Goal: Task Accomplishment & Management: Manage account settings

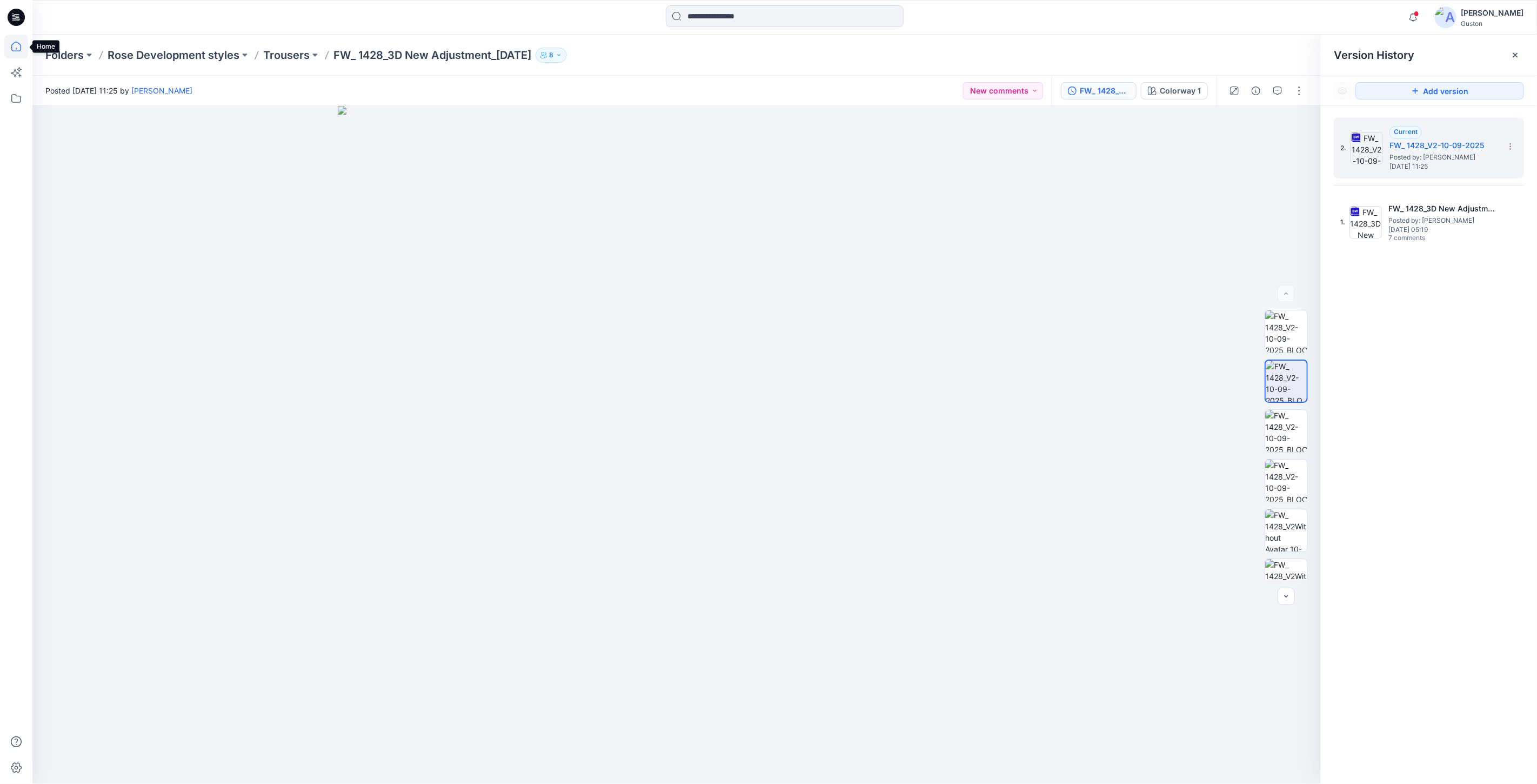
click at [17, 47] on icon at bounding box center [16, 46] width 24 height 24
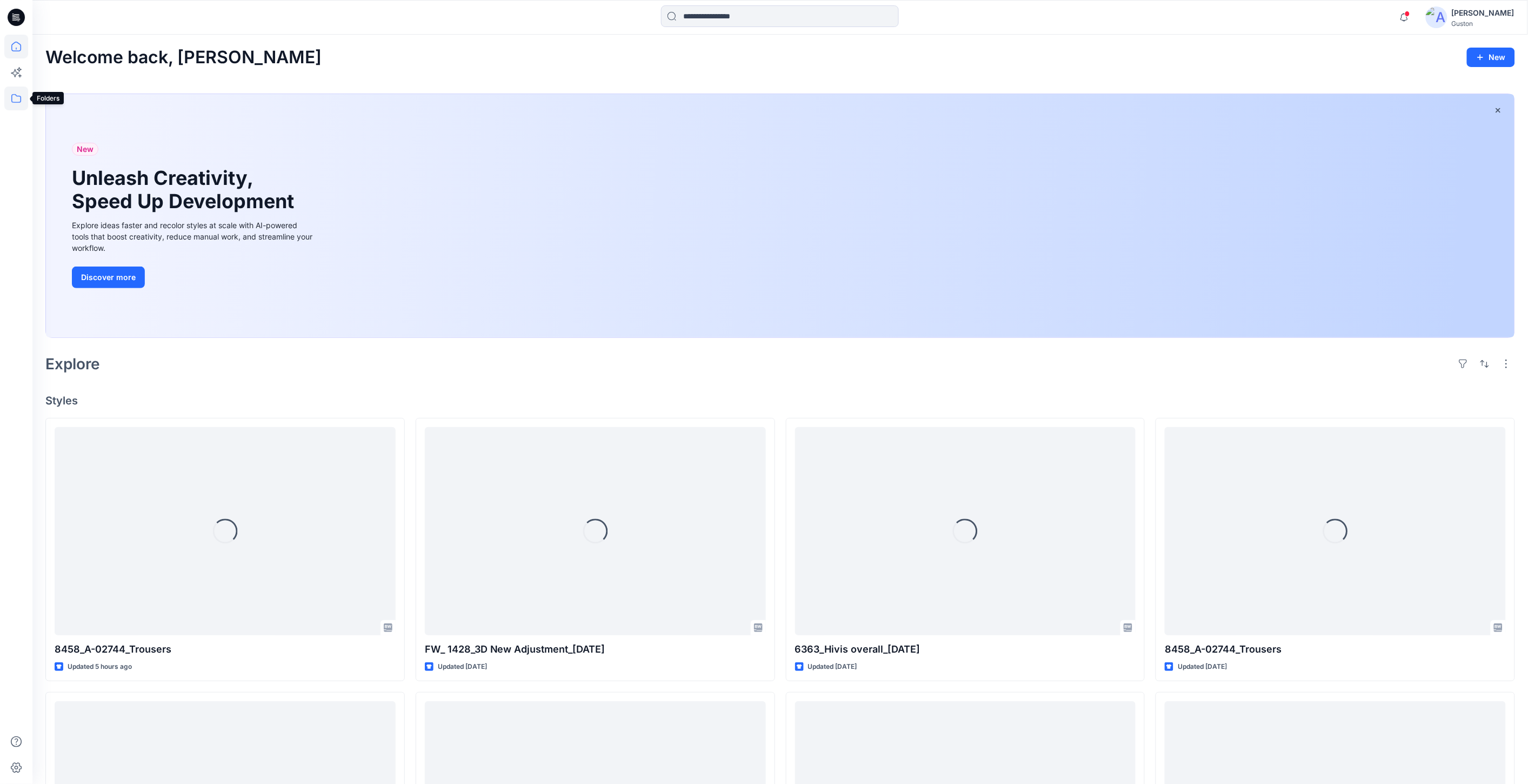
click at [19, 99] on icon at bounding box center [16, 99] width 24 height 24
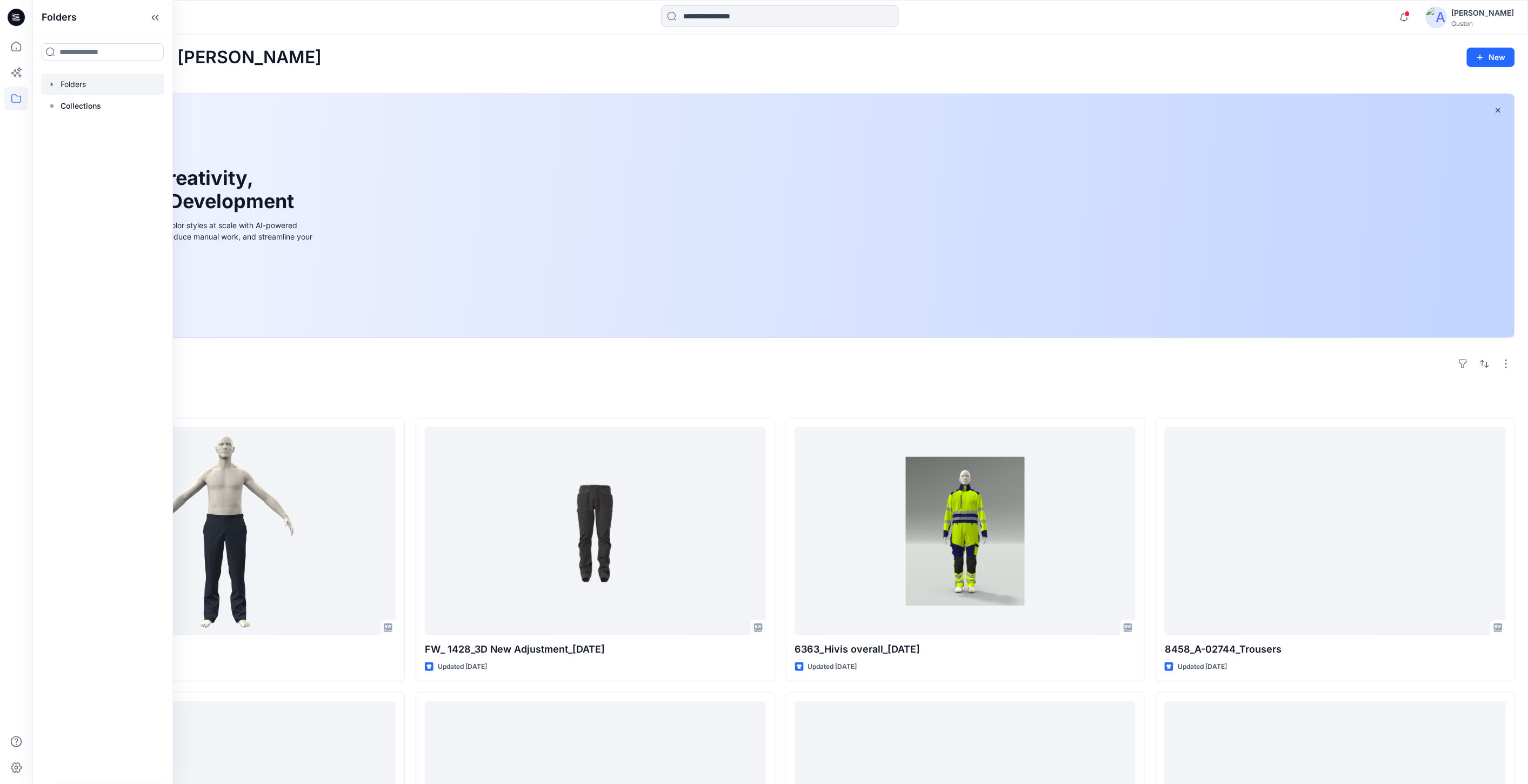
click at [72, 83] on div at bounding box center [103, 84] width 123 height 22
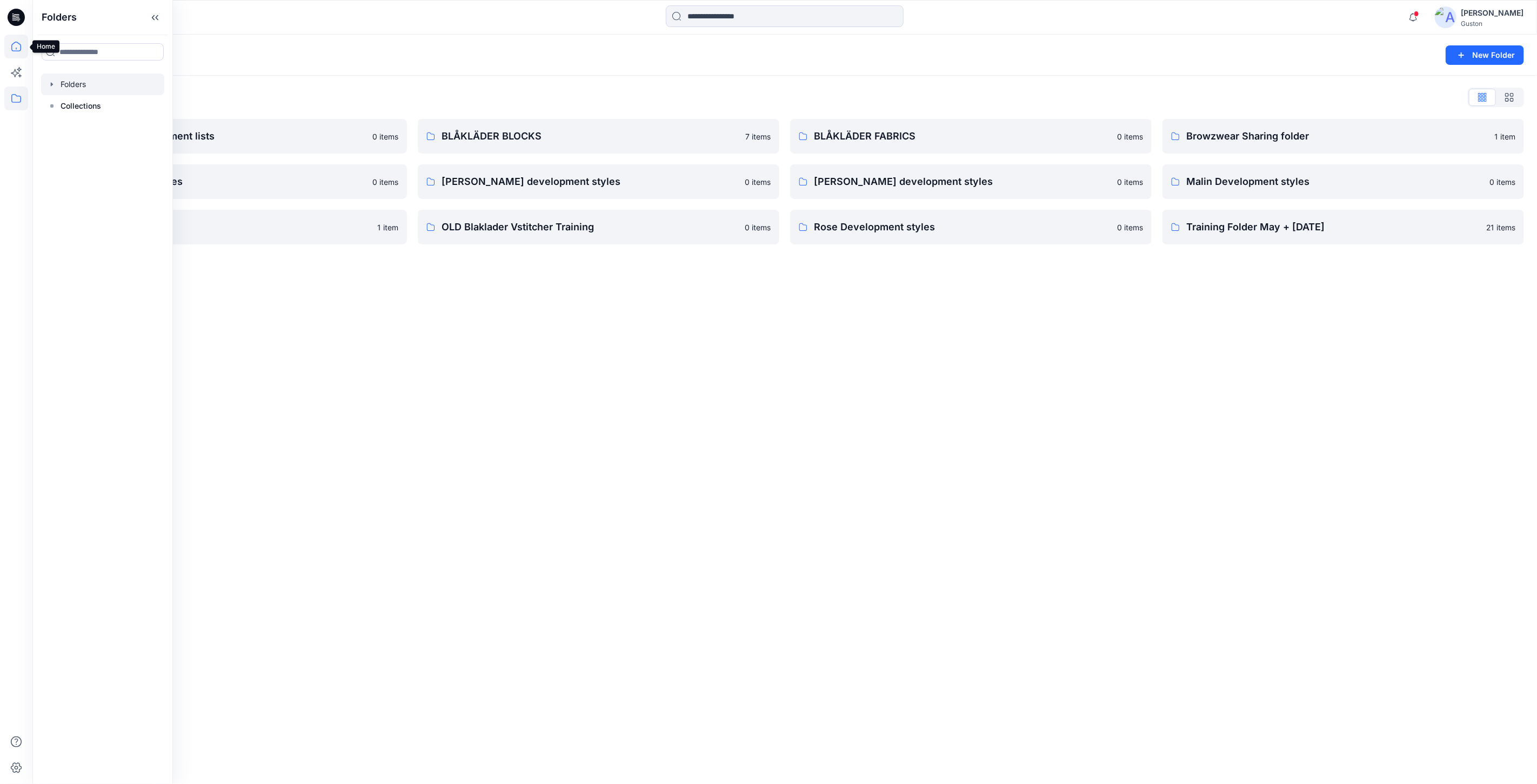
click at [19, 39] on icon at bounding box center [16, 46] width 24 height 24
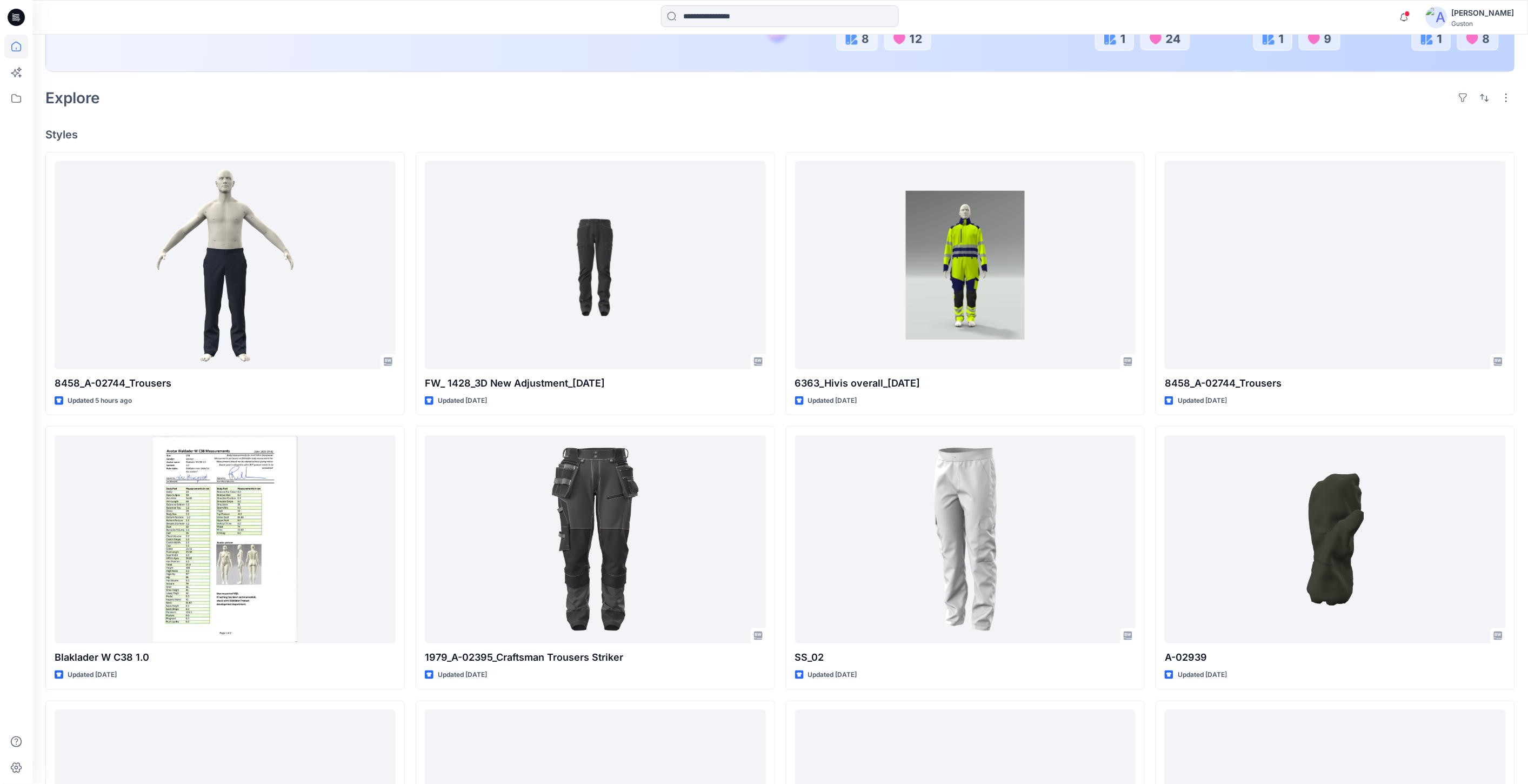
scroll to position [137, 0]
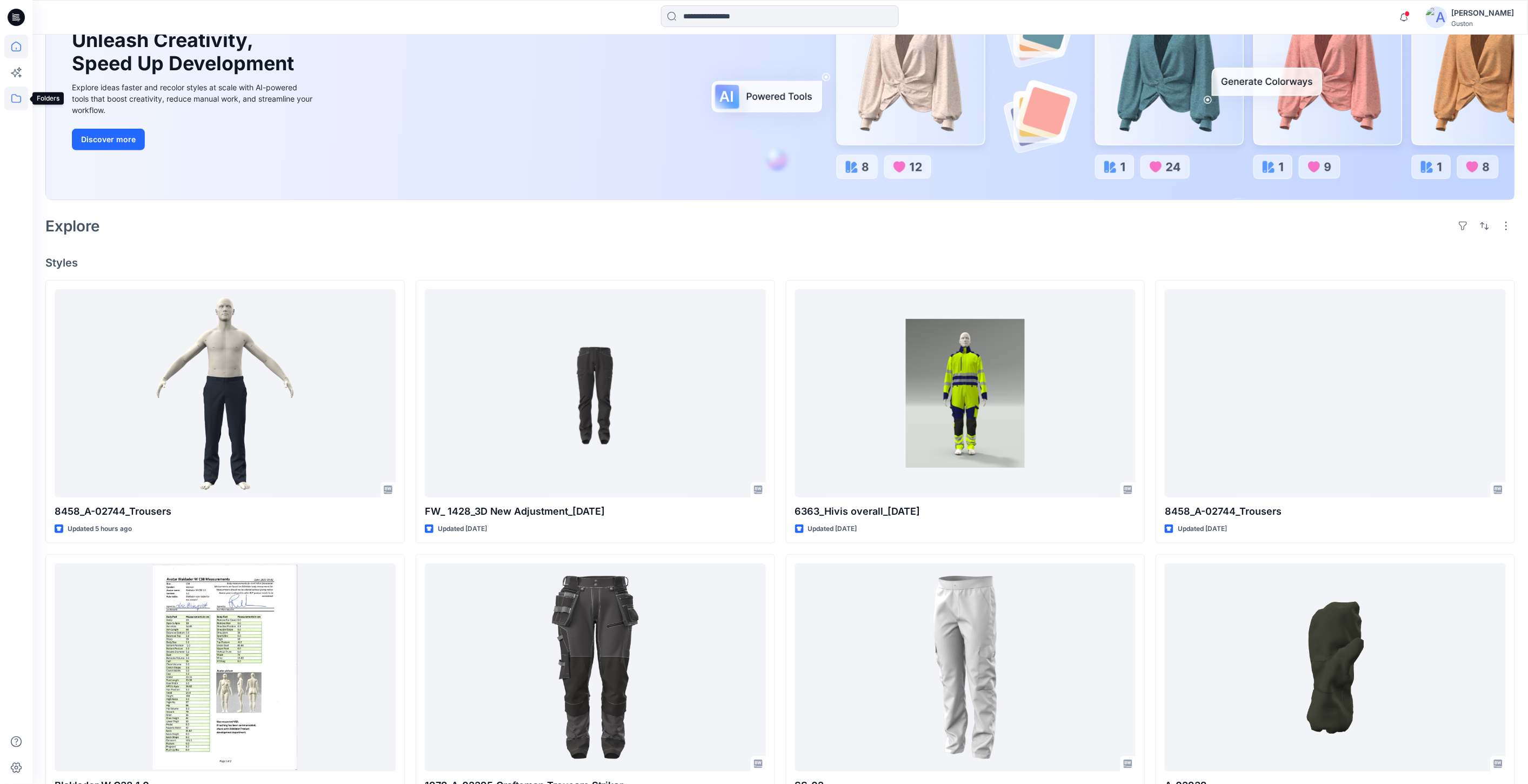
click at [18, 97] on icon at bounding box center [16, 99] width 24 height 24
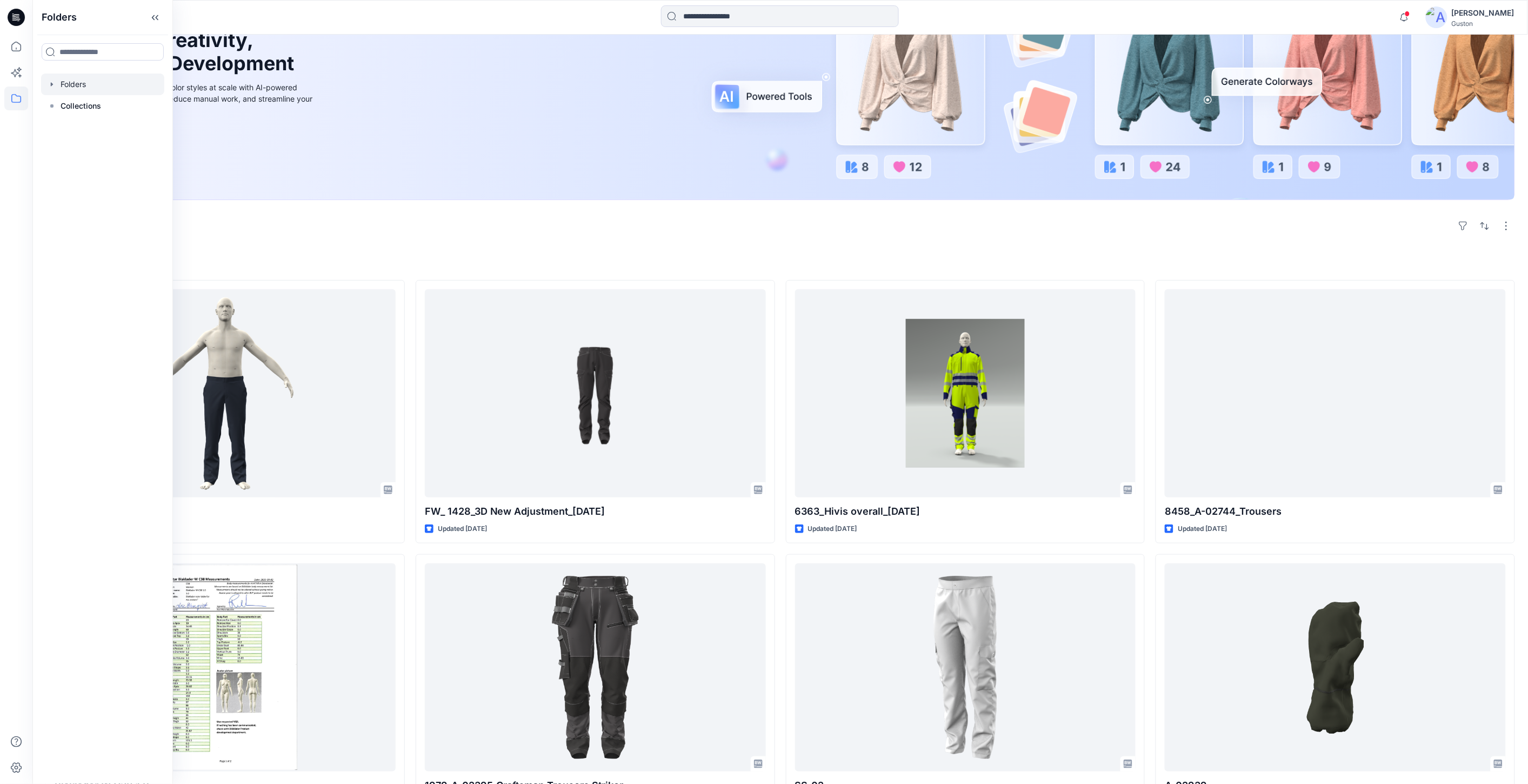
click at [72, 87] on div at bounding box center [103, 84] width 123 height 22
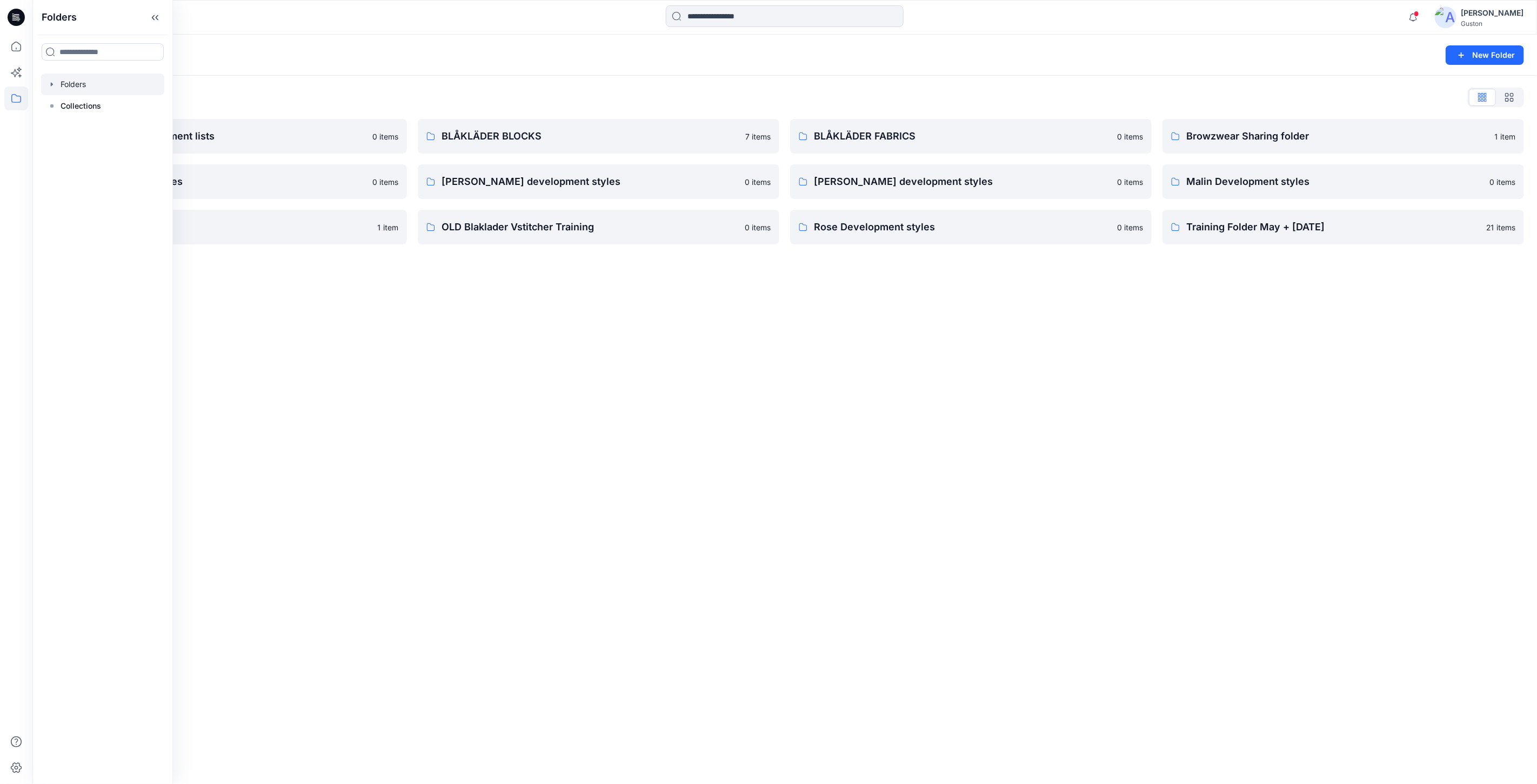
click at [734, 485] on div "Folders New Folder Folders List Avatars and measurement lists 0 items Elin deve…" at bounding box center [784, 409] width 1505 height 749
click at [88, 56] on button at bounding box center [89, 55] width 11 height 15
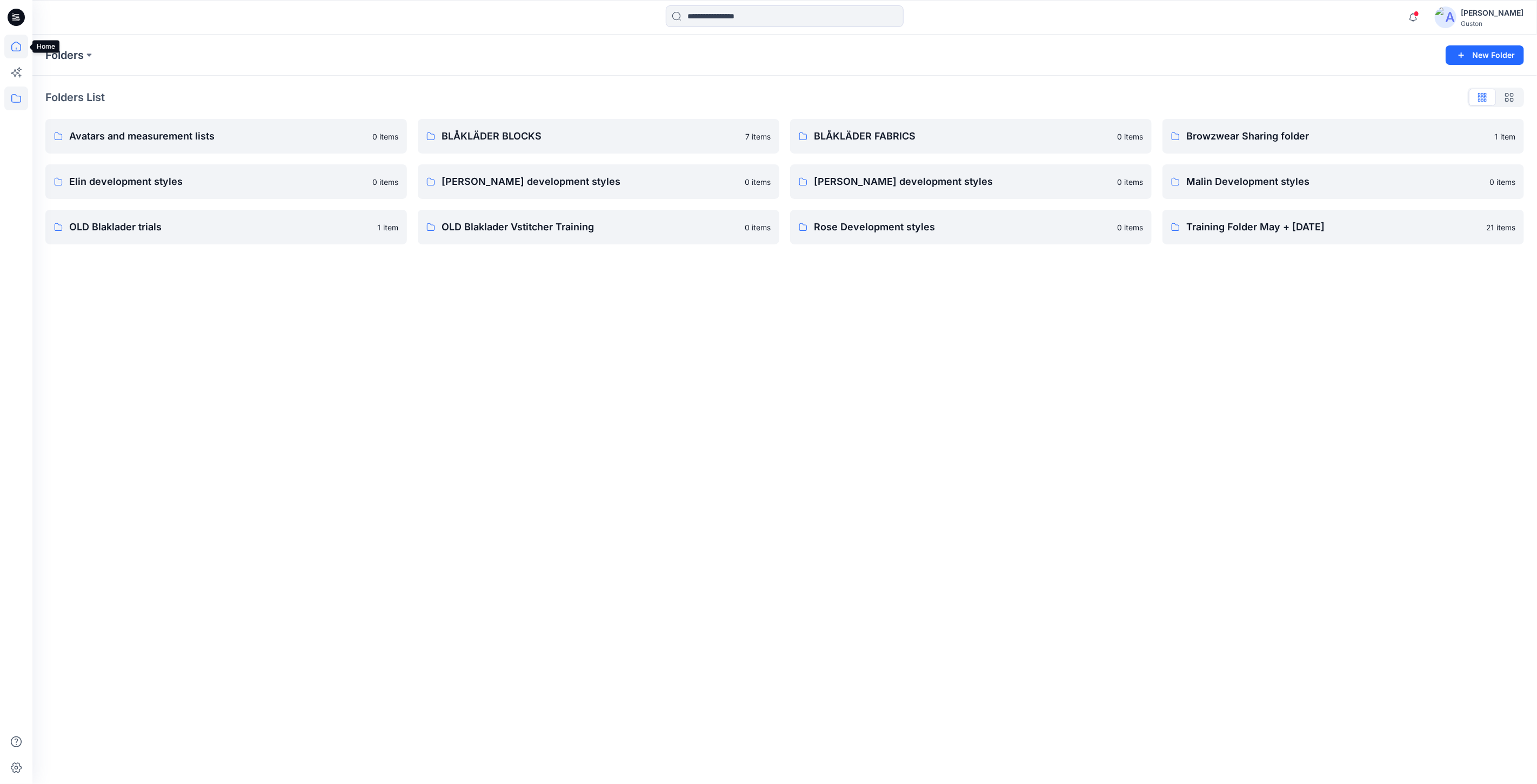
click at [14, 46] on icon at bounding box center [16, 46] width 24 height 24
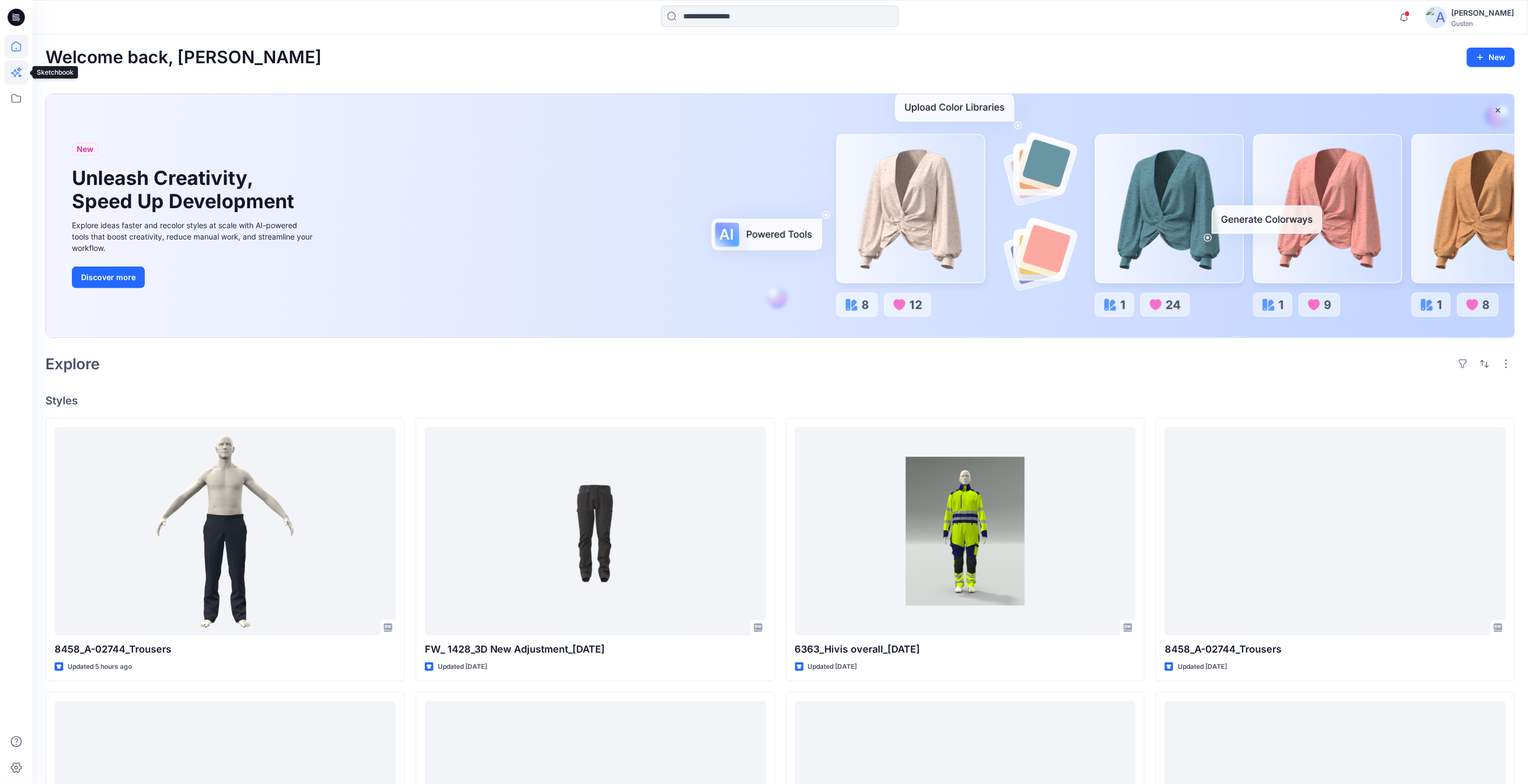
click at [14, 72] on icon at bounding box center [16, 72] width 24 height 24
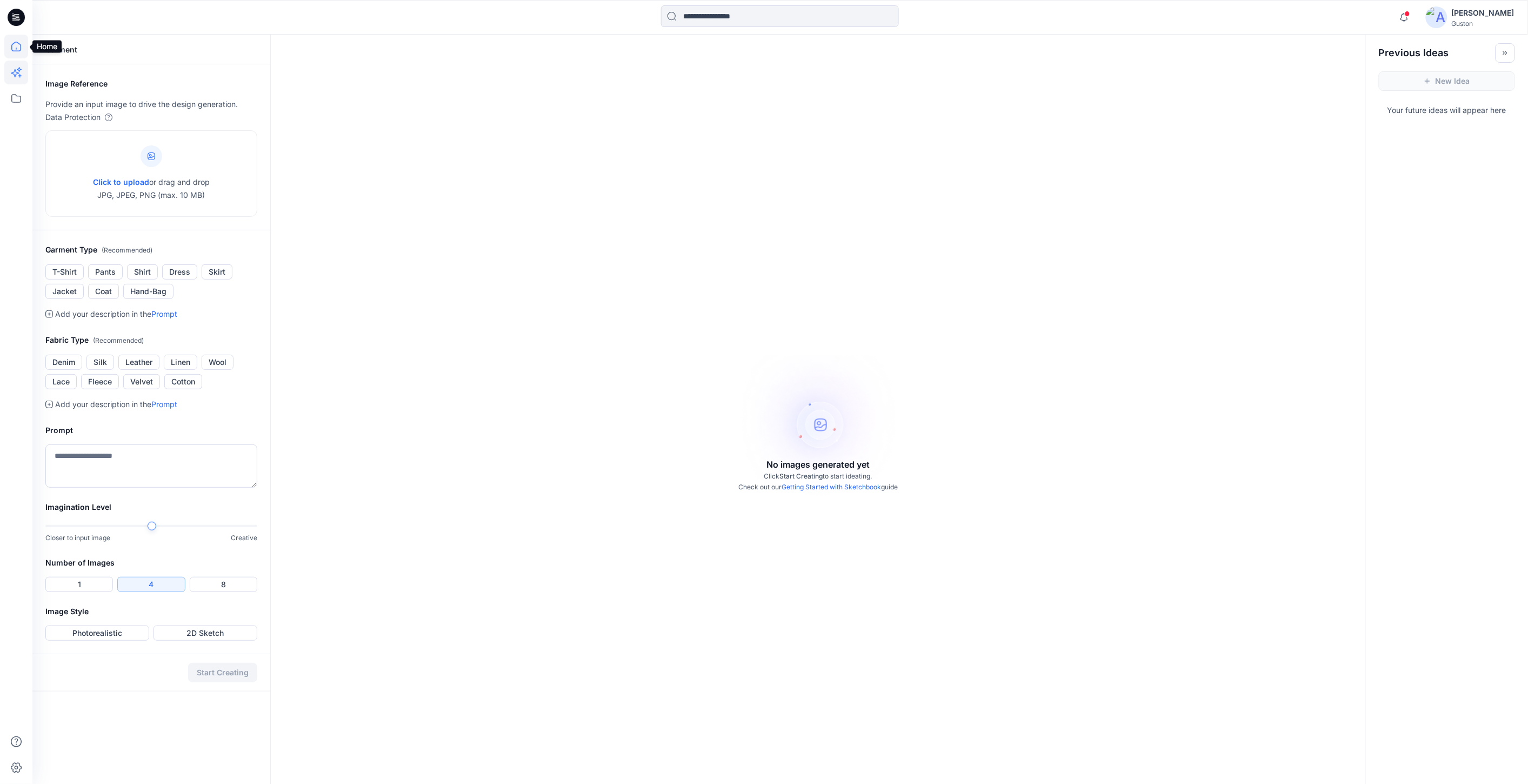
click at [18, 45] on icon at bounding box center [16, 46] width 24 height 24
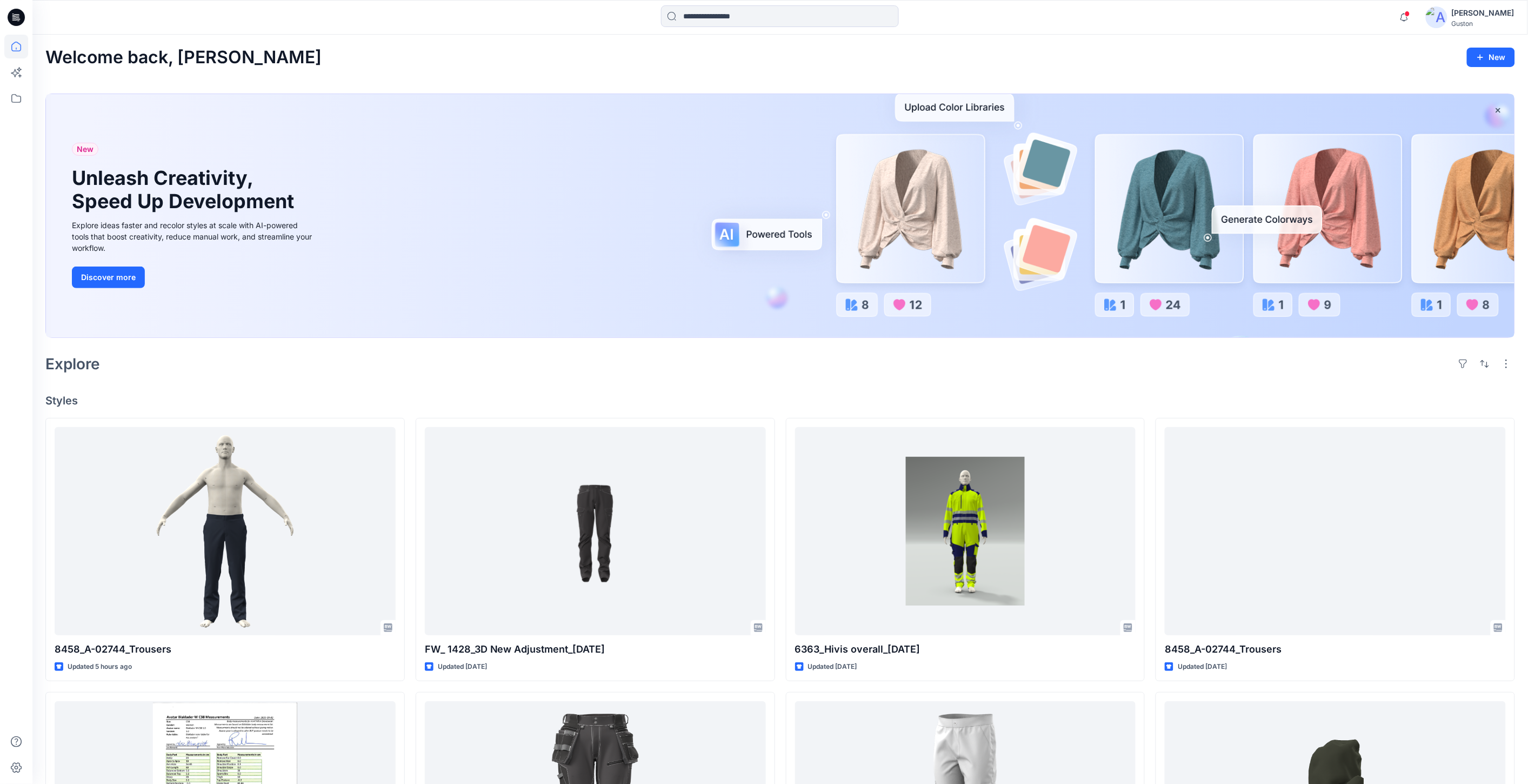
click at [13, 17] on icon at bounding box center [14, 17] width 3 height 1
click at [16, 95] on icon at bounding box center [16, 99] width 10 height 8
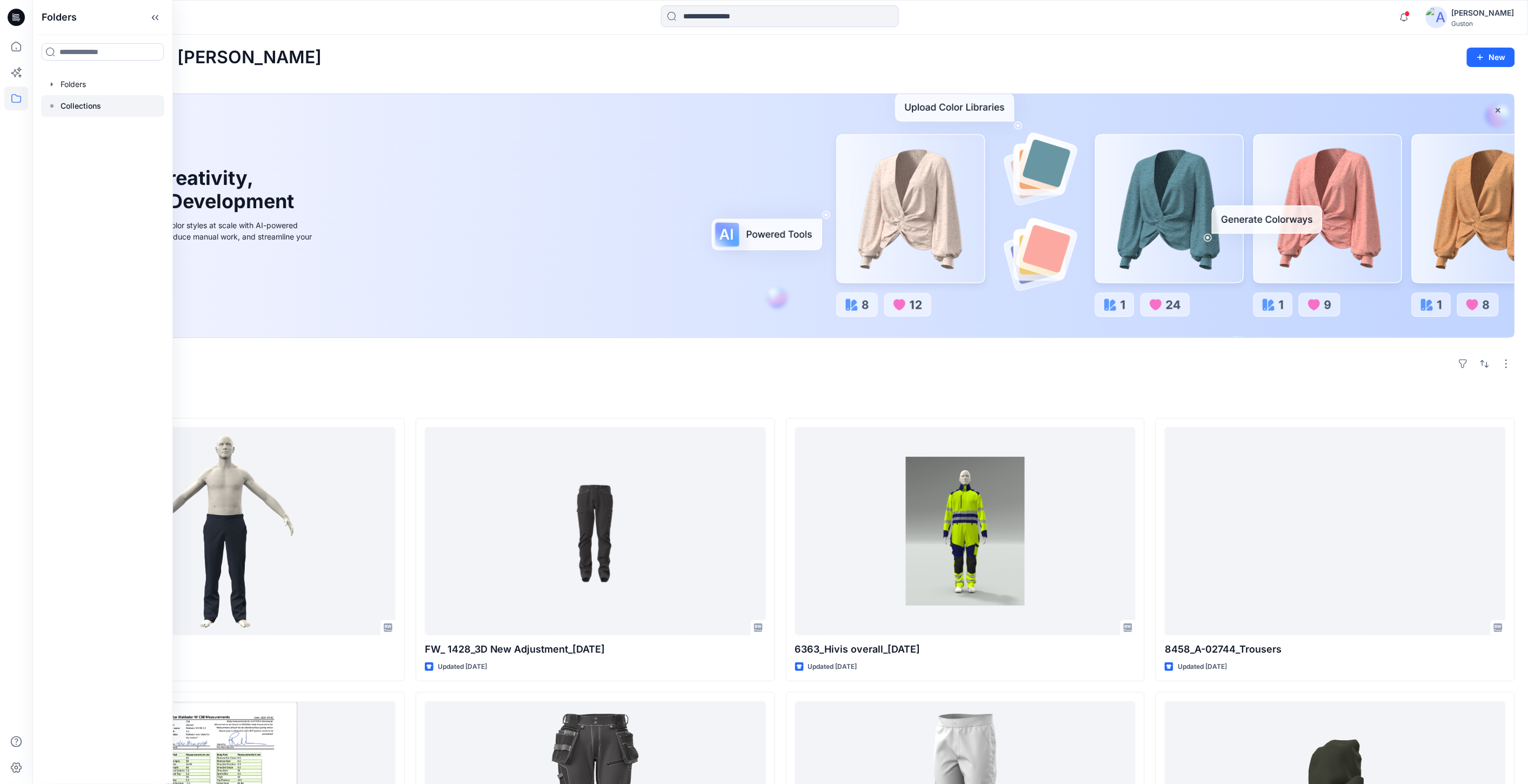
click at [82, 106] on p "Collections" at bounding box center [81, 105] width 40 height 13
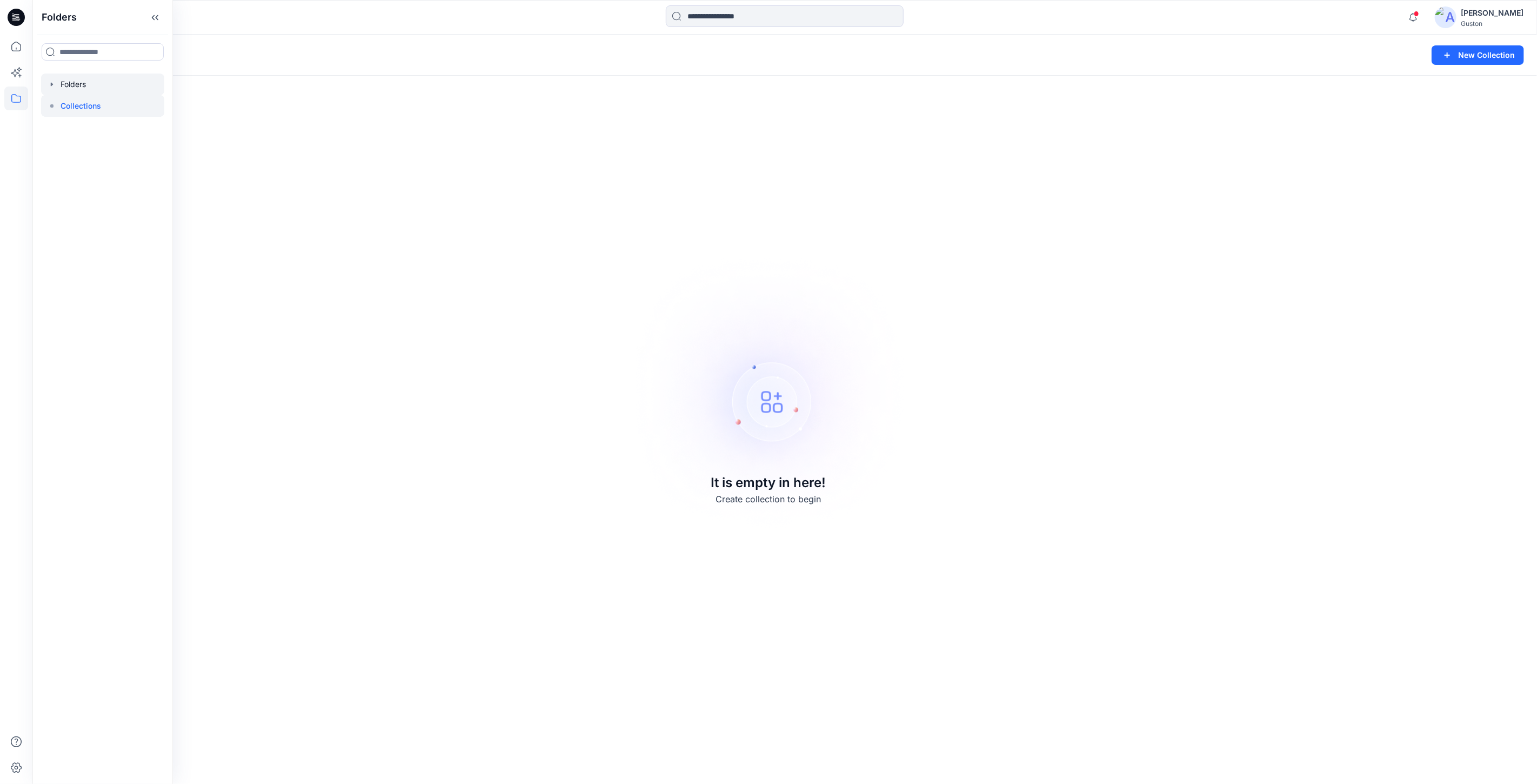
click at [81, 87] on div at bounding box center [103, 84] width 123 height 22
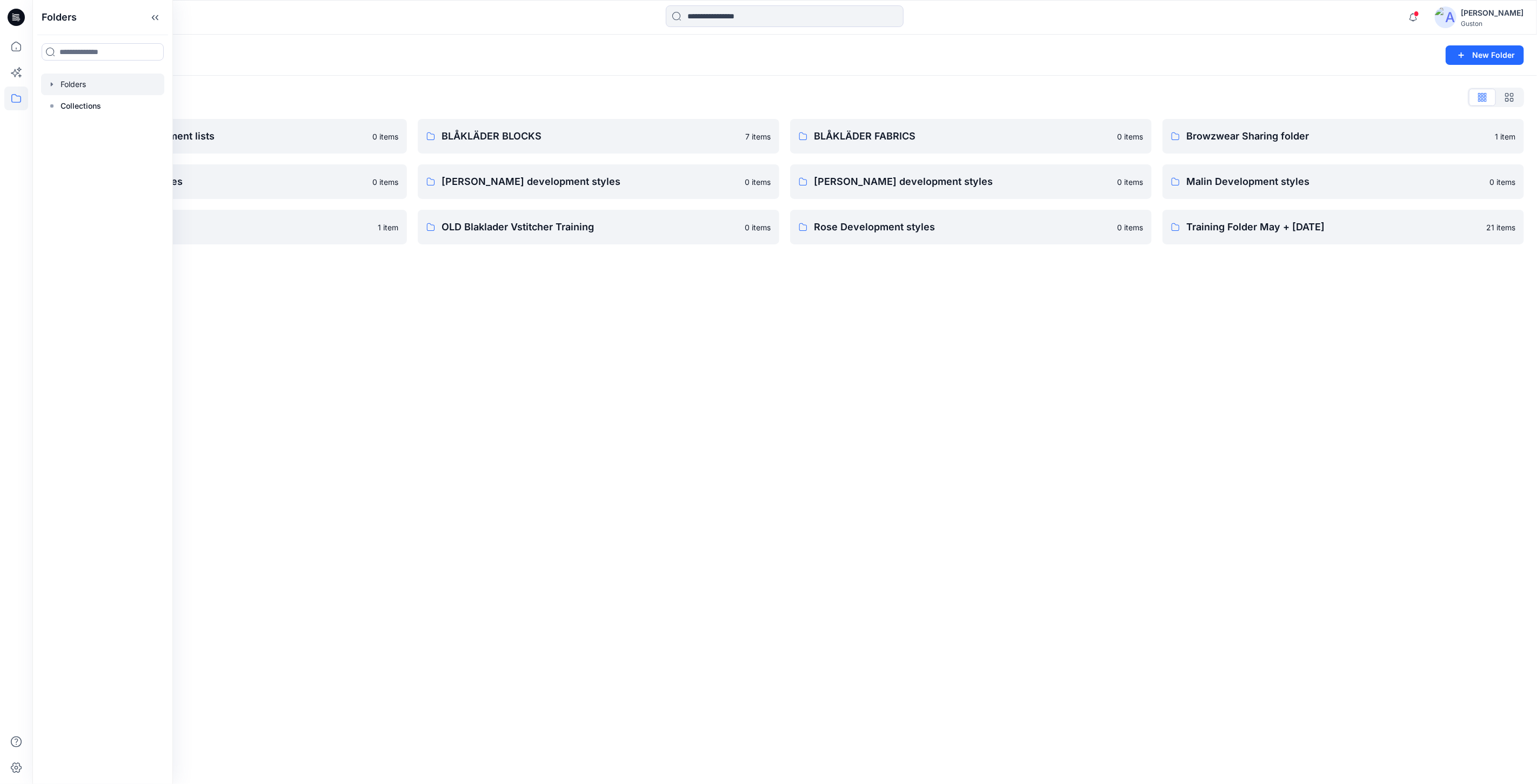
click at [658, 423] on div "Folders New Folder Folders List Avatars and measurement lists 0 items Elin deve…" at bounding box center [784, 409] width 1505 height 749
click at [85, 56] on button at bounding box center [89, 55] width 11 height 15
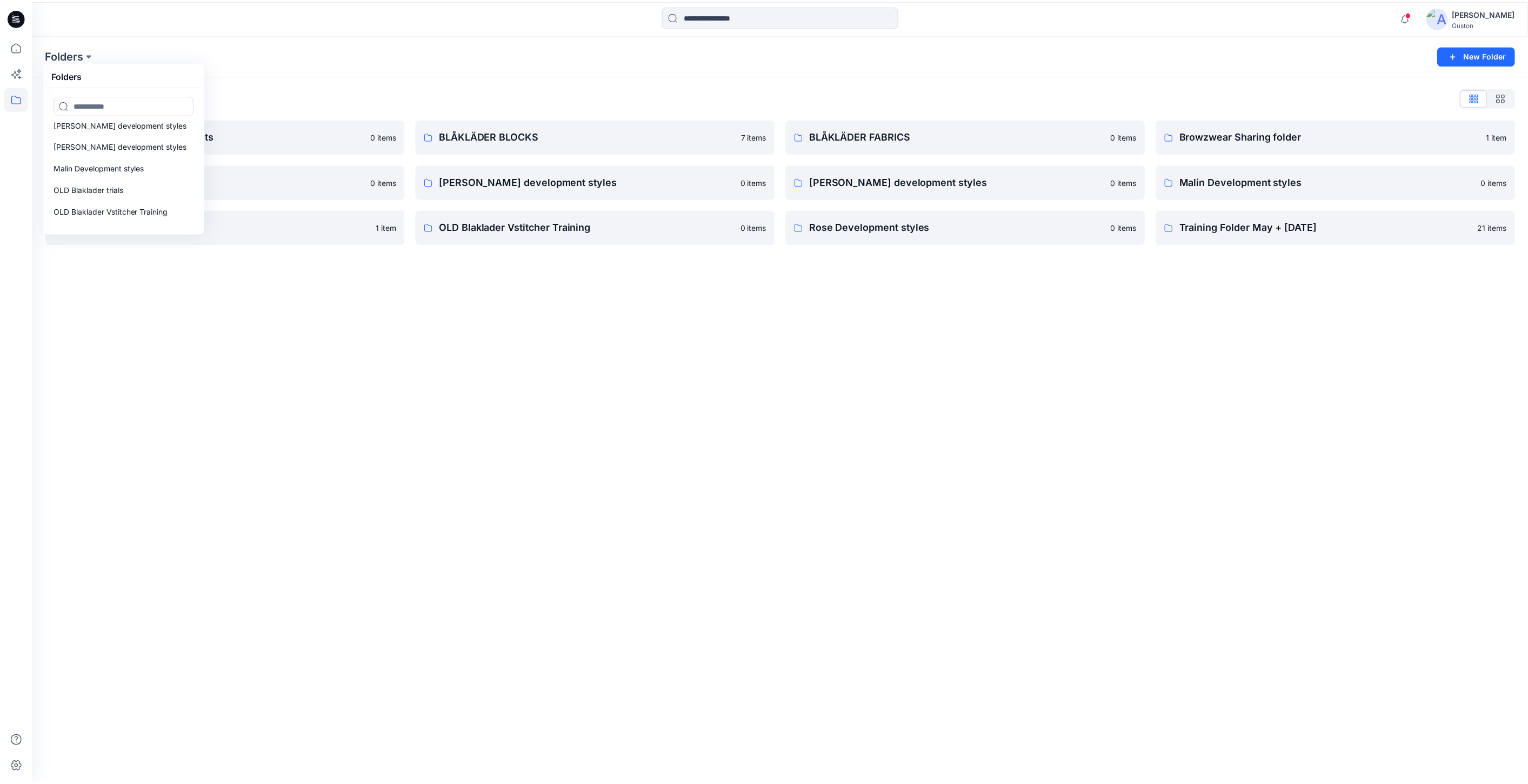
scroll to position [150, 0]
click at [281, 30] on div "Notifications 6363_Hivis overall_[DATE] Style has been moved to Ovaralls folder…" at bounding box center [784, 17] width 1505 height 35
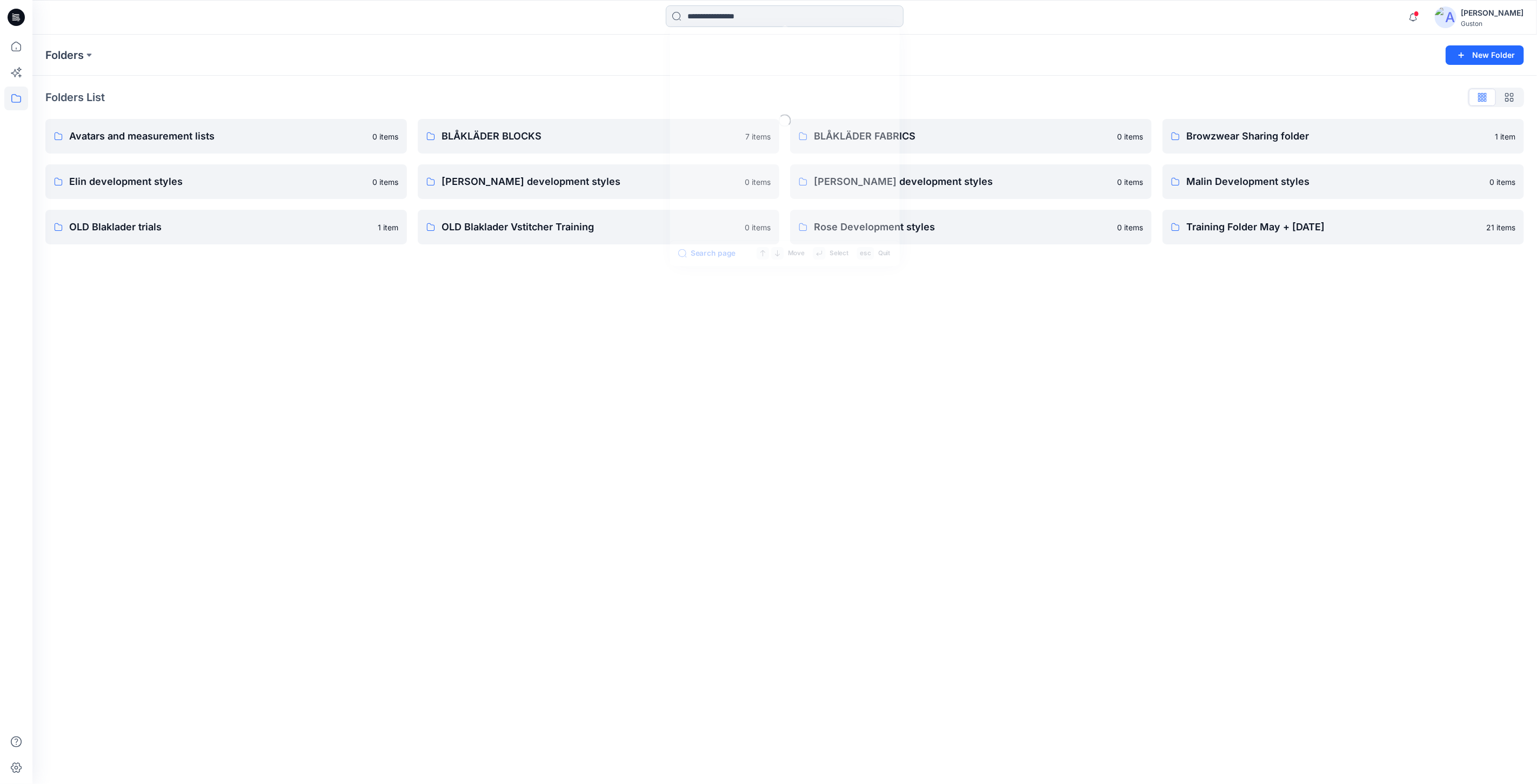
click at [719, 12] on input at bounding box center [785, 16] width 238 height 22
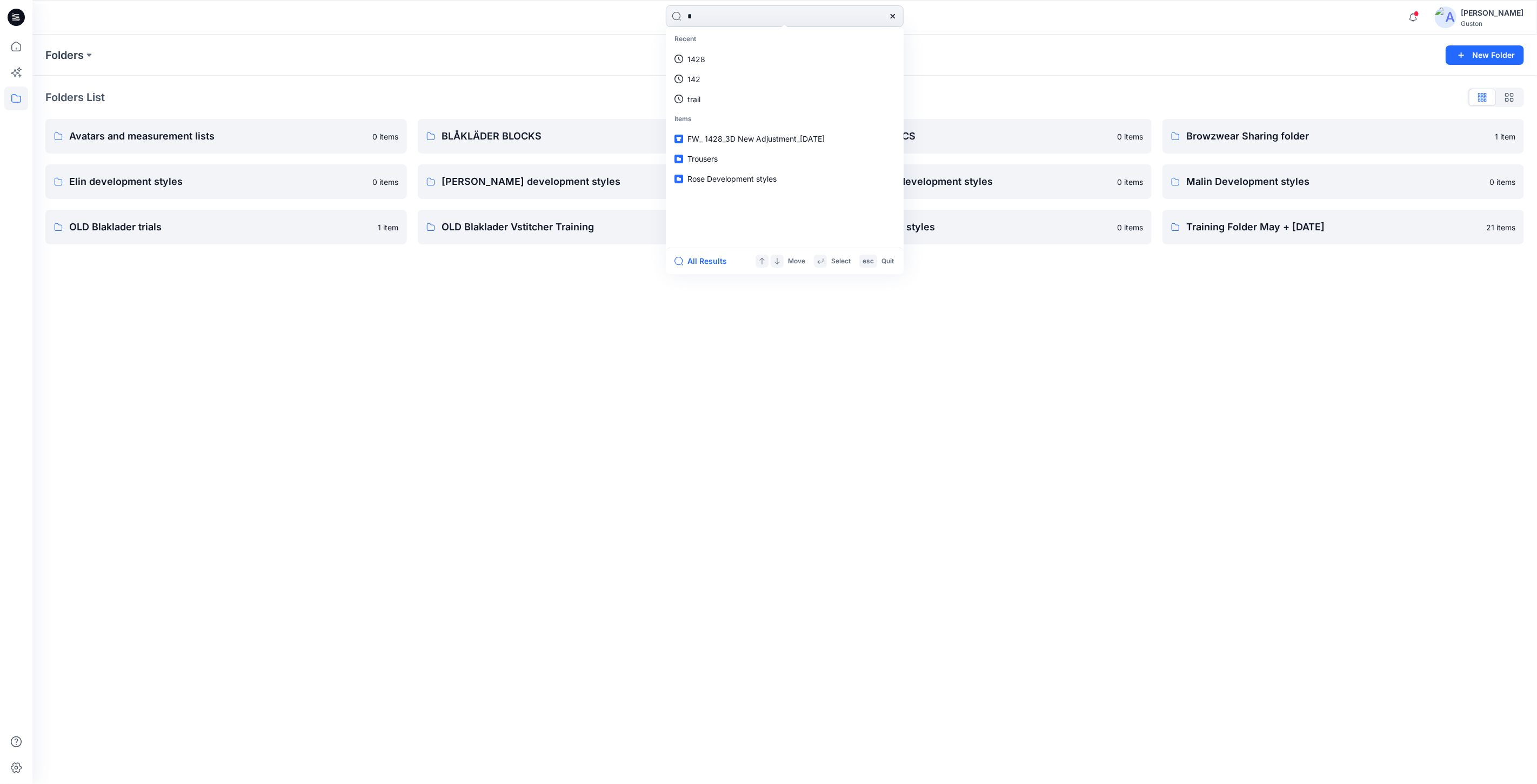
type input "**"
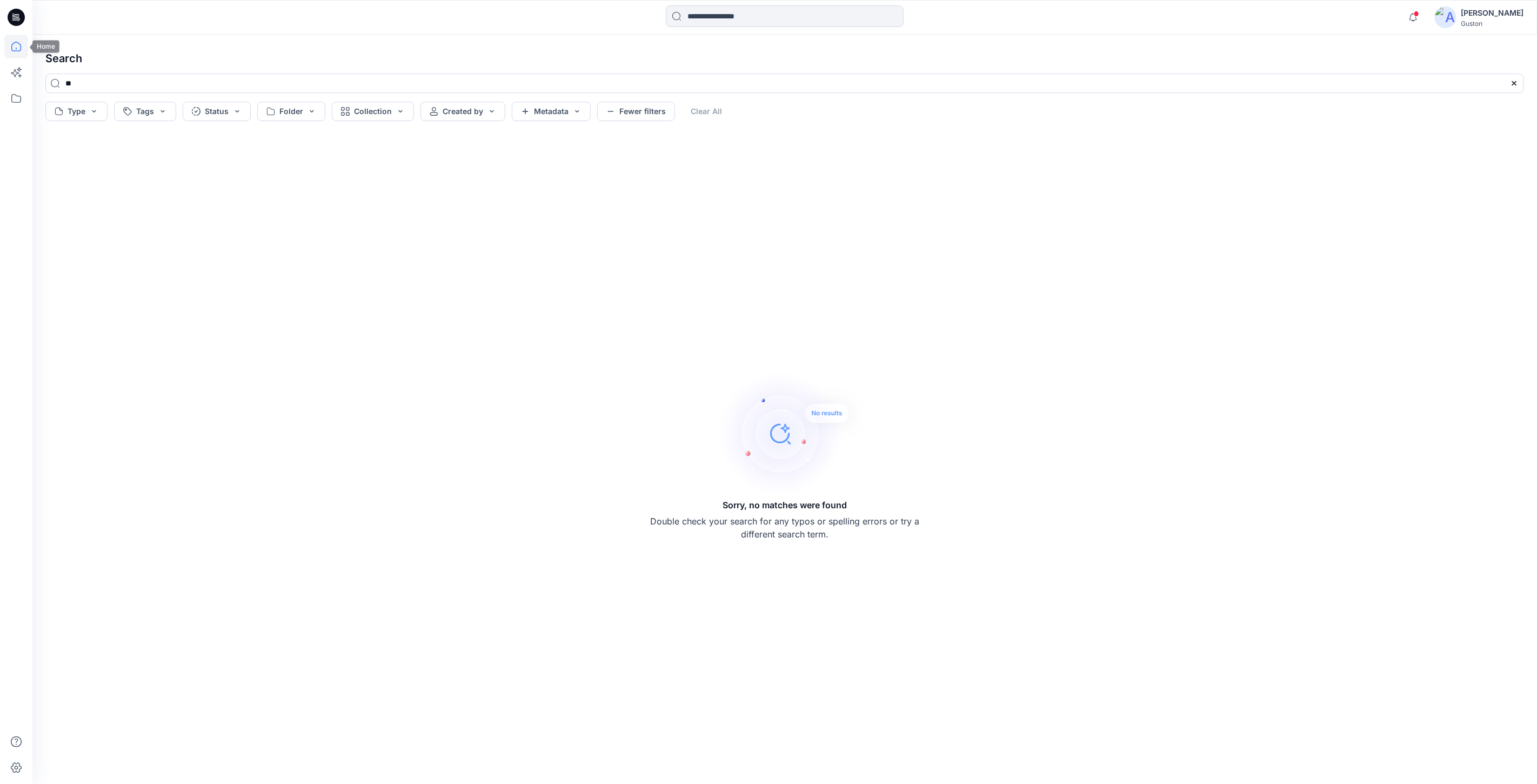
click at [16, 41] on icon at bounding box center [16, 46] width 10 height 10
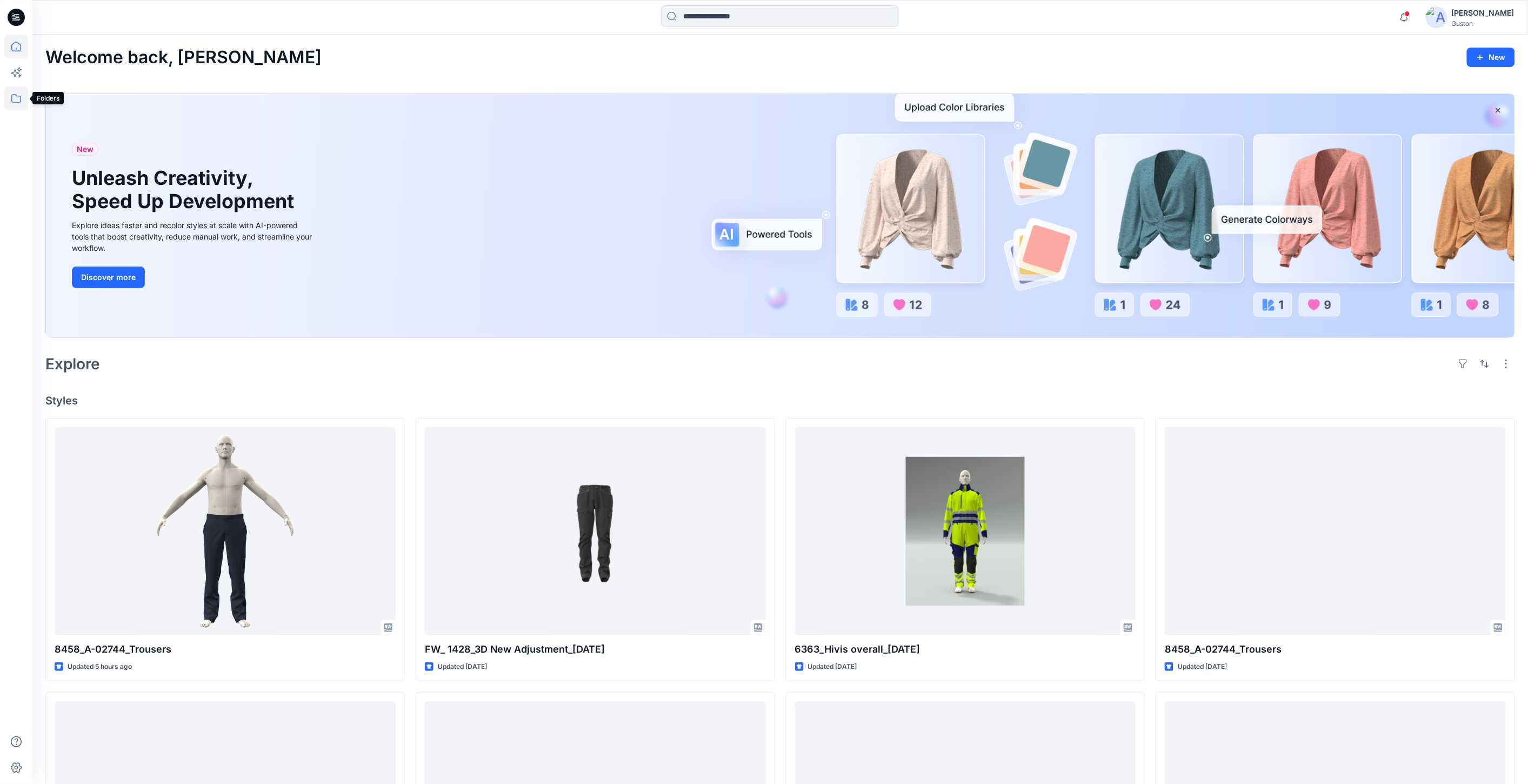
click at [19, 92] on icon at bounding box center [16, 99] width 24 height 24
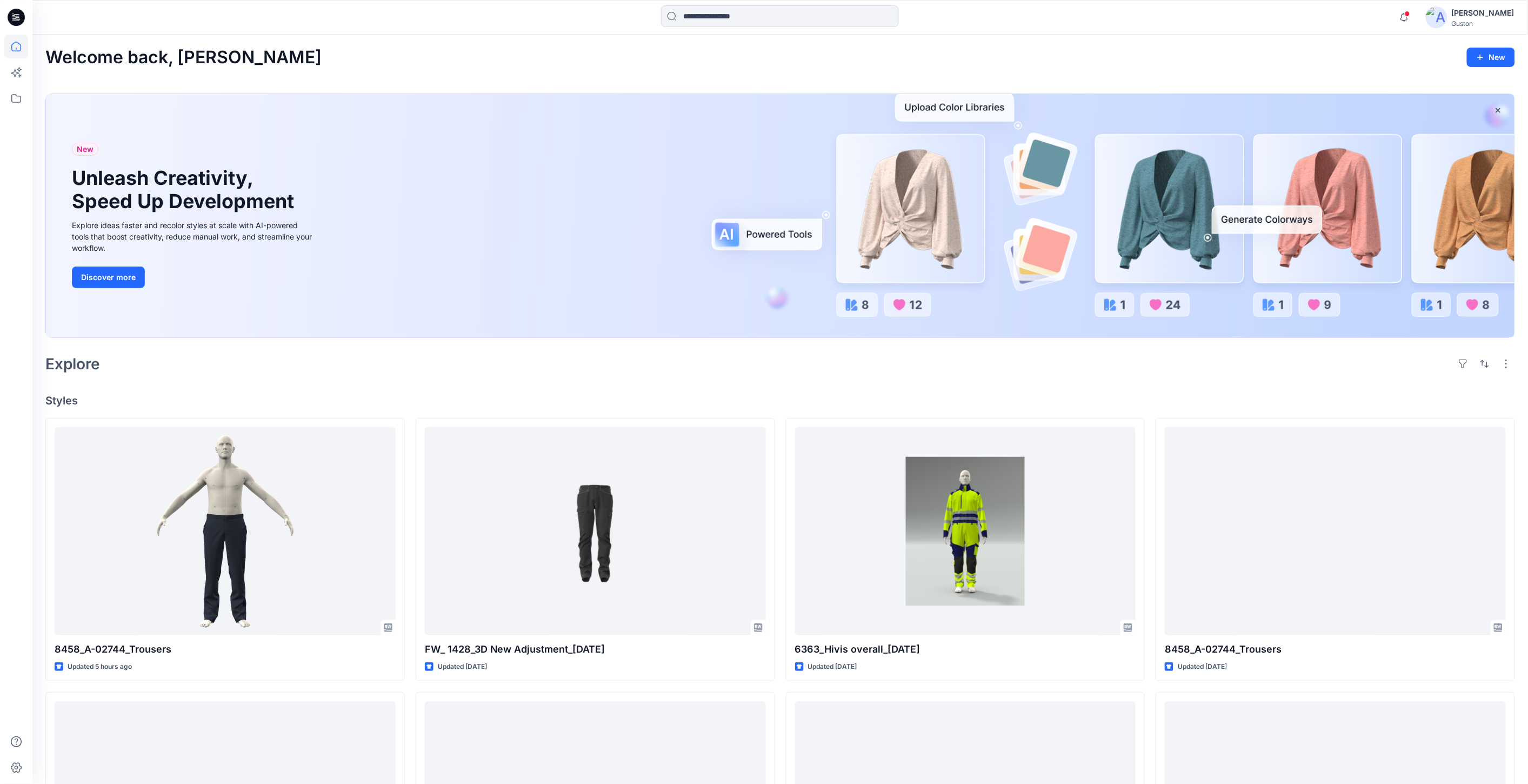
click at [1462, 19] on div "Guston" at bounding box center [1483, 24] width 62 height 8
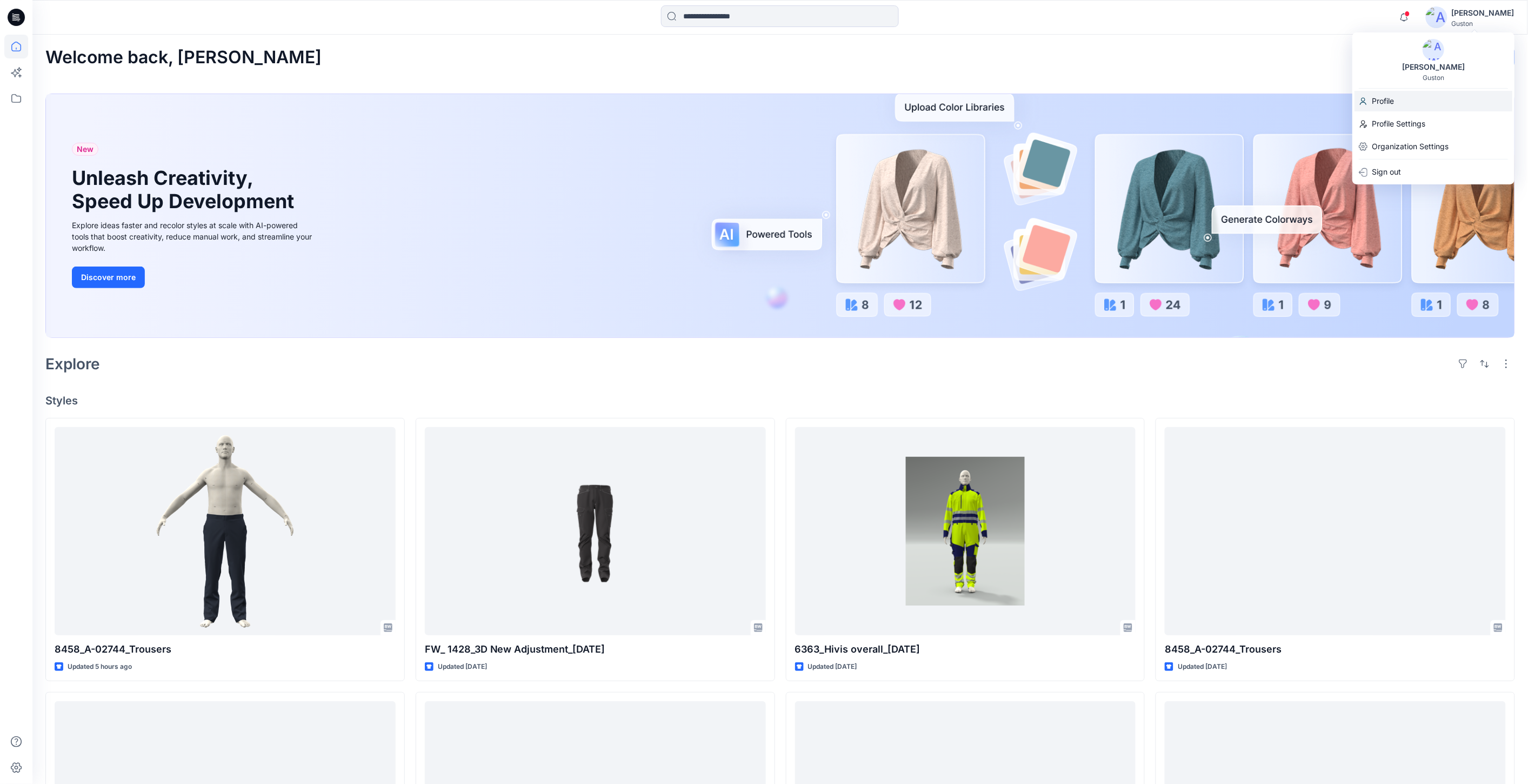
click at [1400, 103] on div "Profile" at bounding box center [1433, 101] width 158 height 20
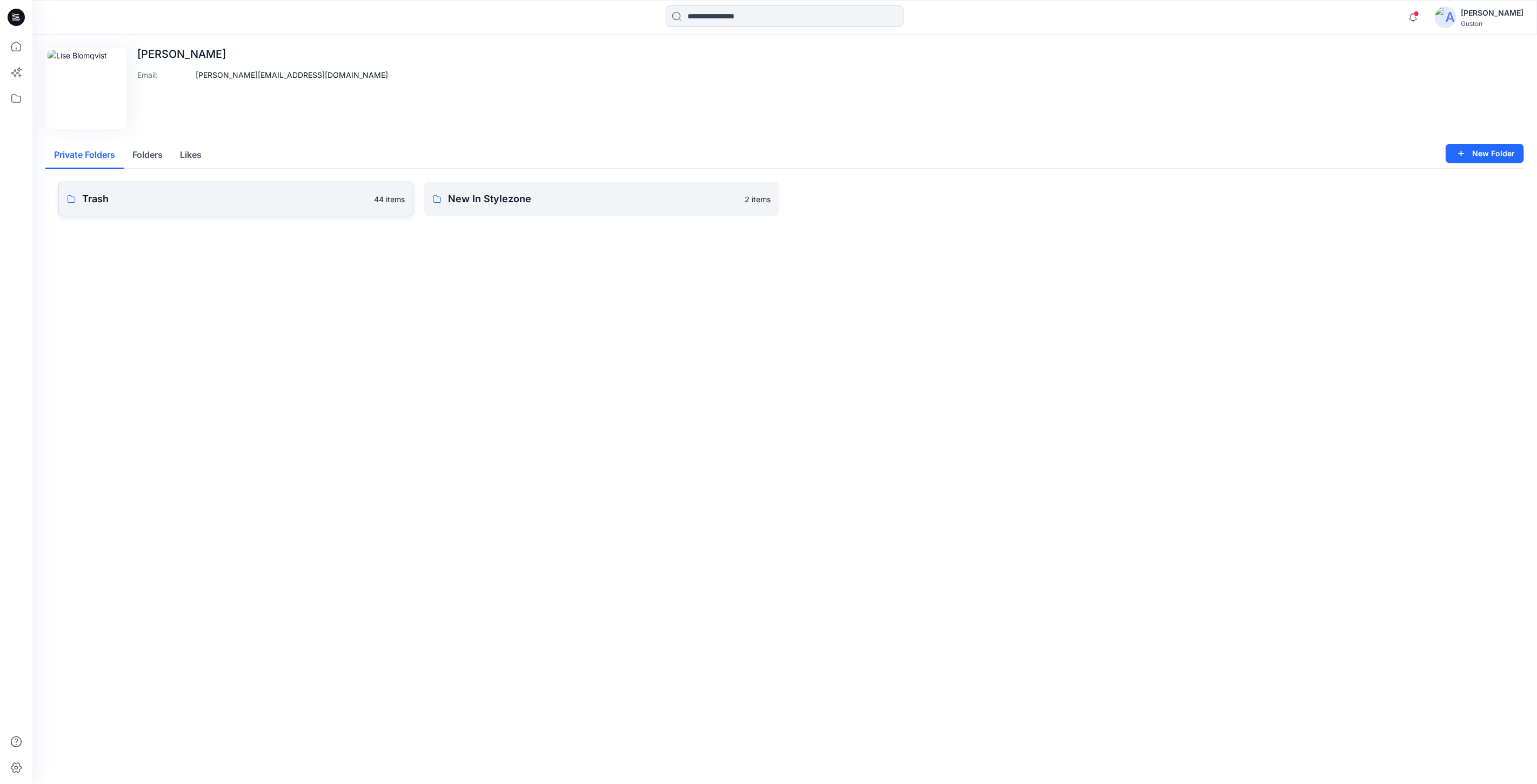
click at [244, 196] on p "Trash" at bounding box center [224, 199] width 285 height 15
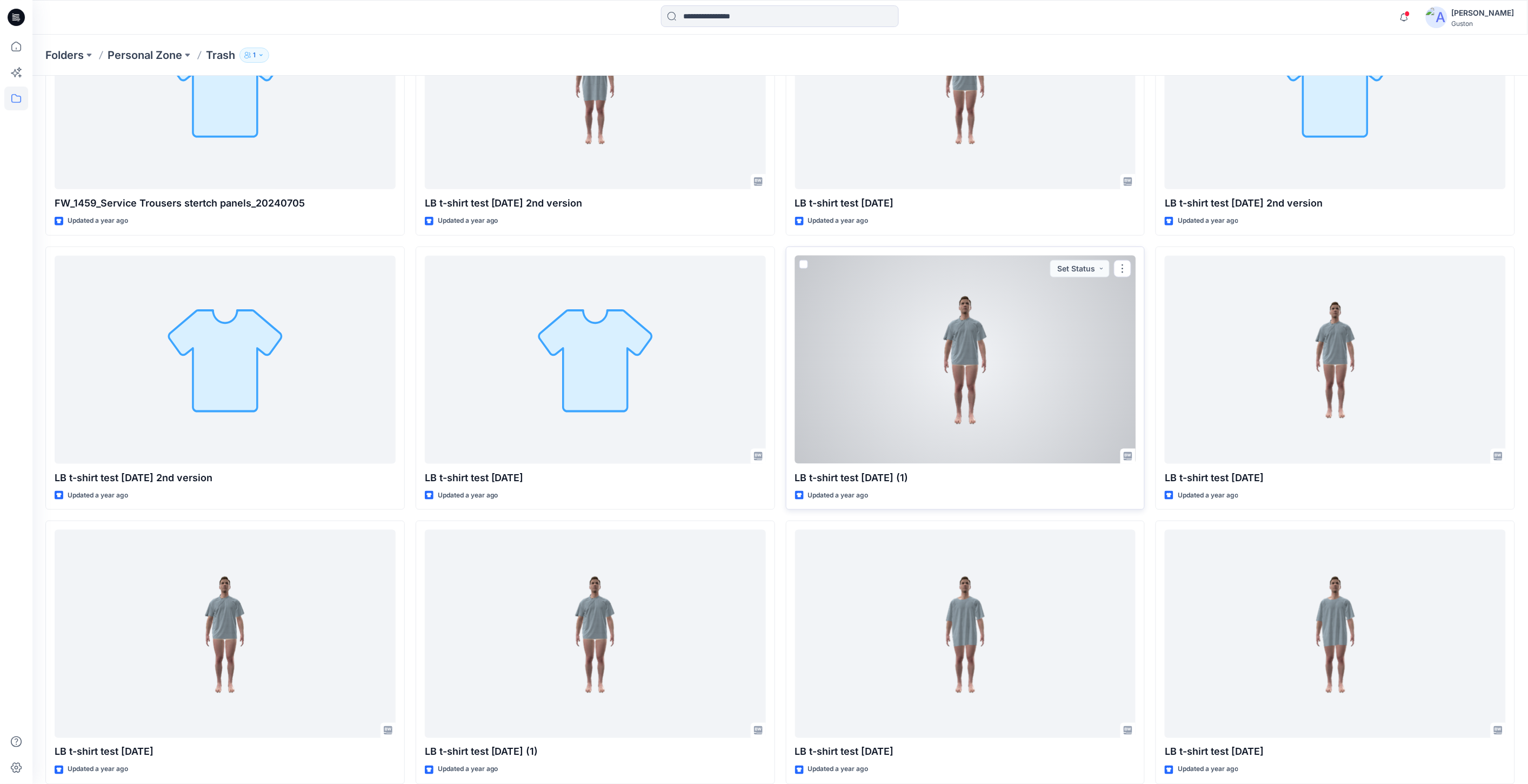
scroll to position [2358, 0]
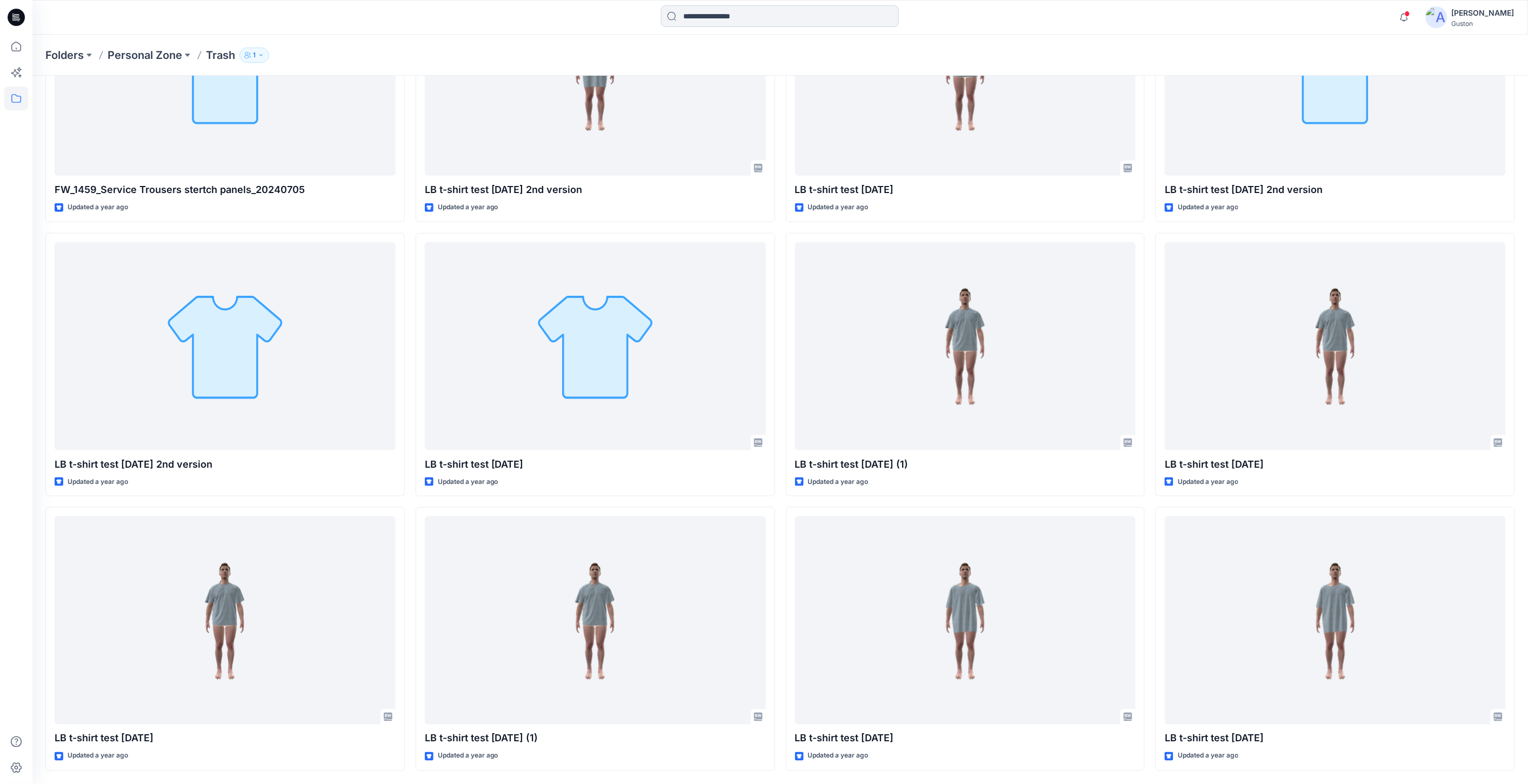
click at [796, 18] on input at bounding box center [780, 16] width 238 height 22
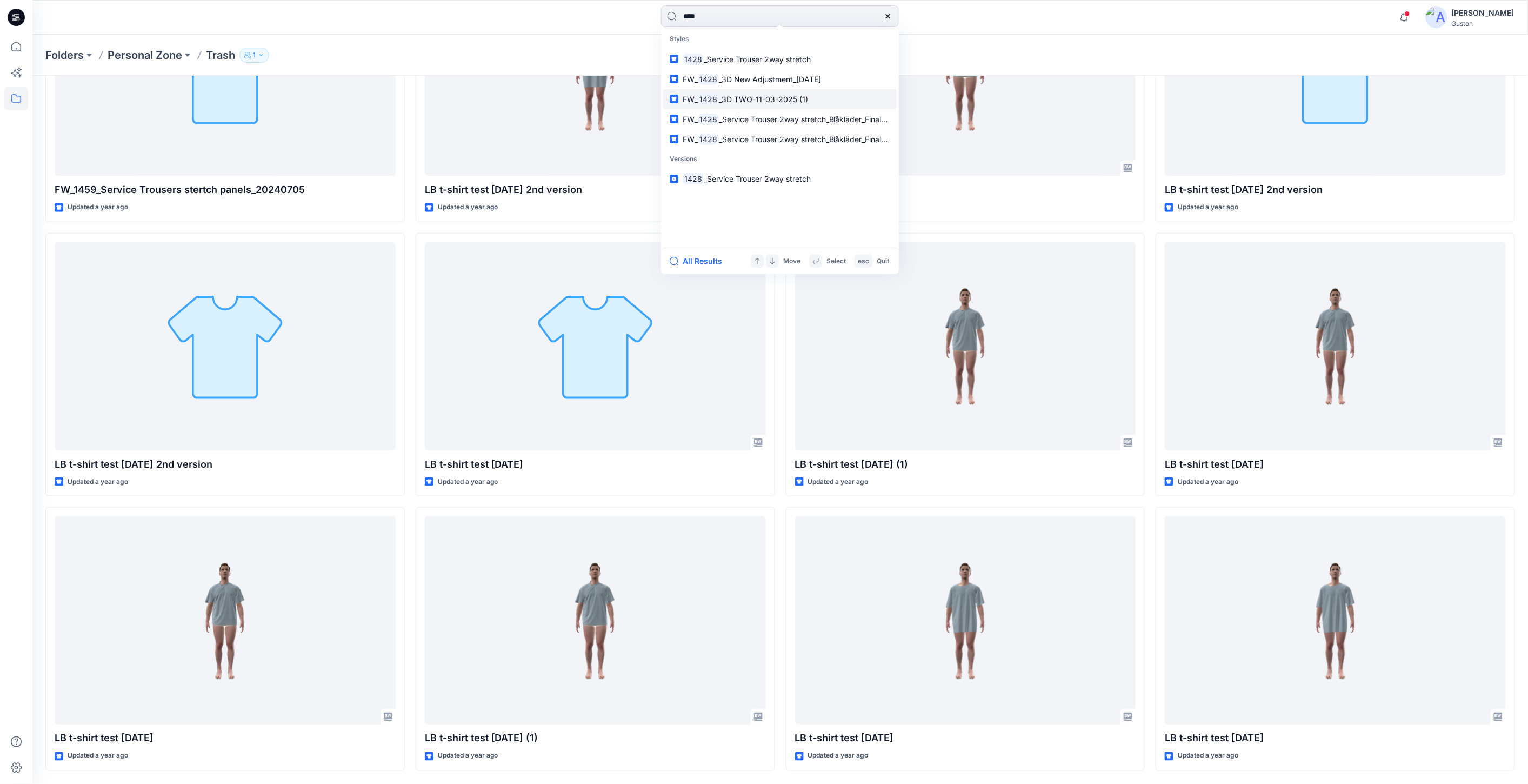
type input "****"
click at [799, 100] on span "_3D TWO-11-03-2025 (1)" at bounding box center [764, 99] width 89 height 9
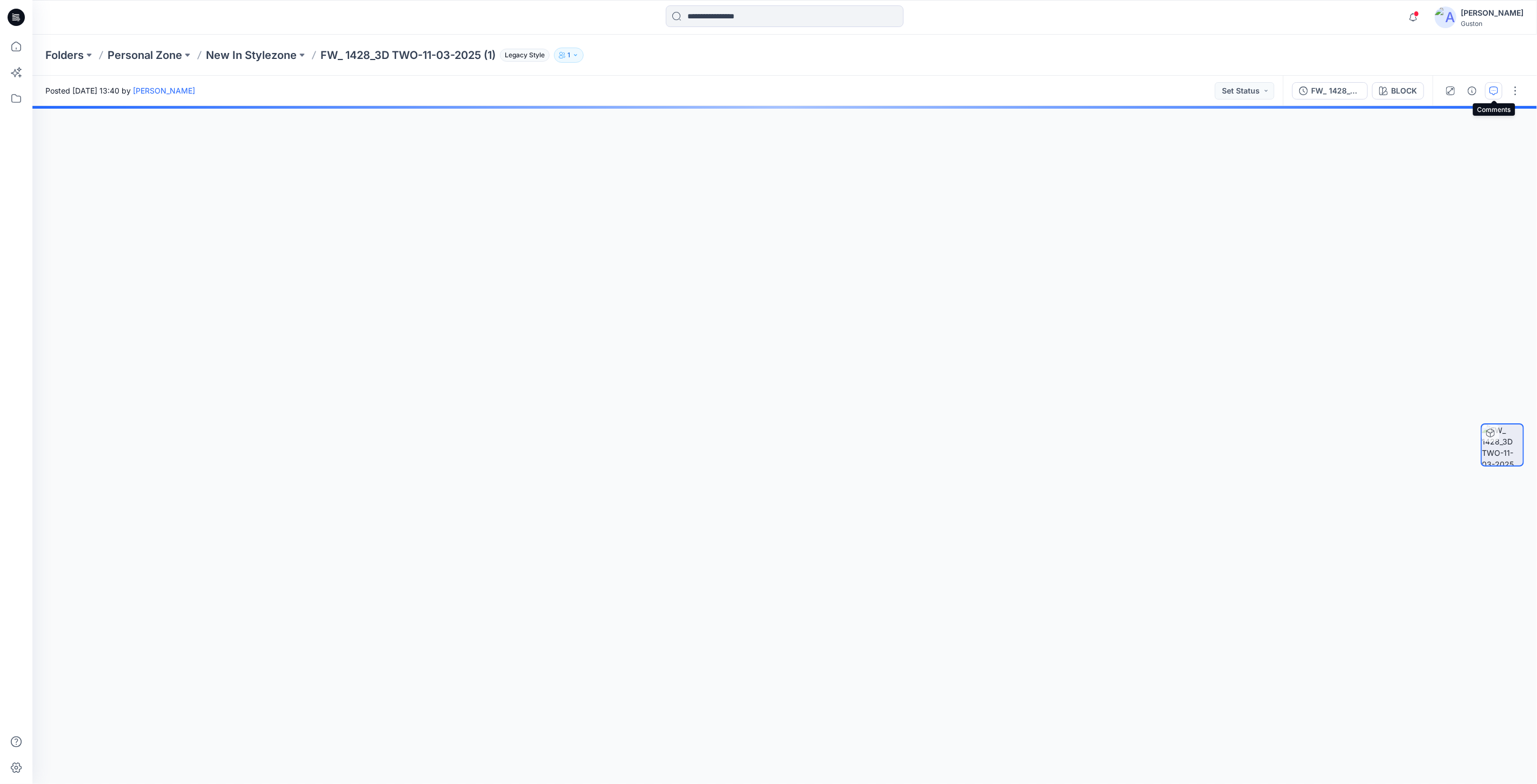
click at [1497, 89] on icon "button" at bounding box center [1494, 91] width 8 height 8
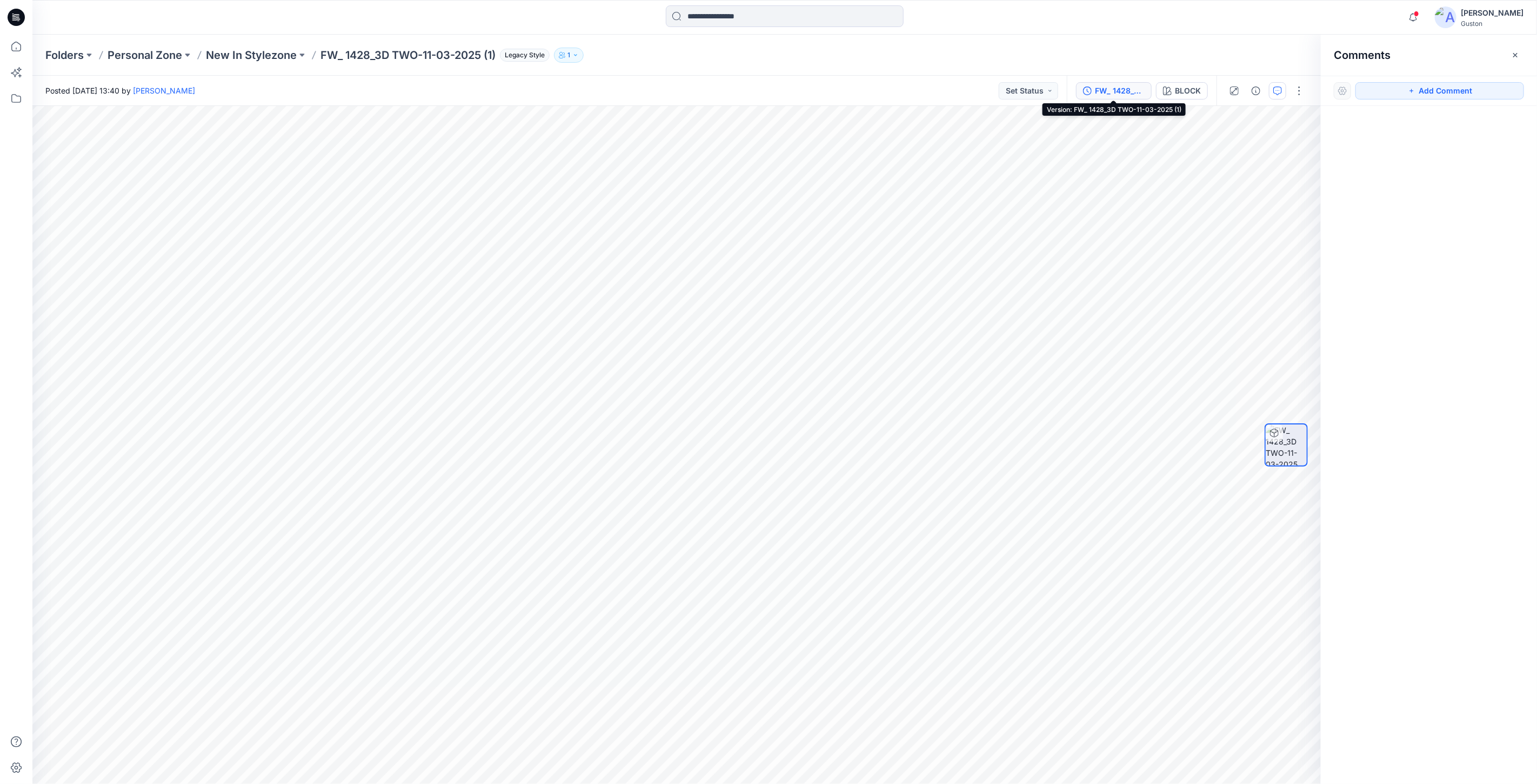
click at [1114, 96] on button "FW_ 1428_3D TWO-11-03-2025 (1)" at bounding box center [1114, 90] width 76 height 18
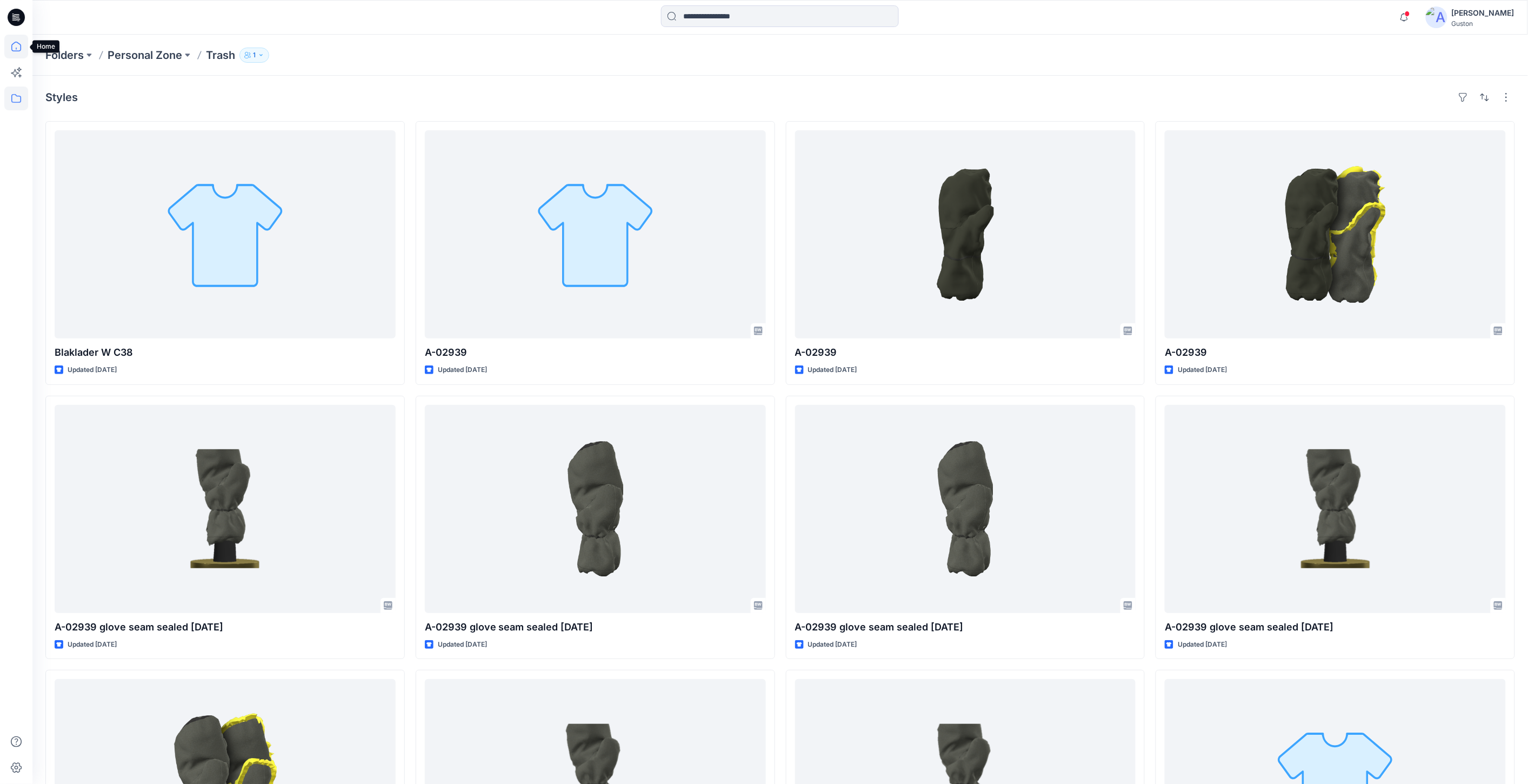
click at [14, 49] on icon at bounding box center [16, 46] width 24 height 24
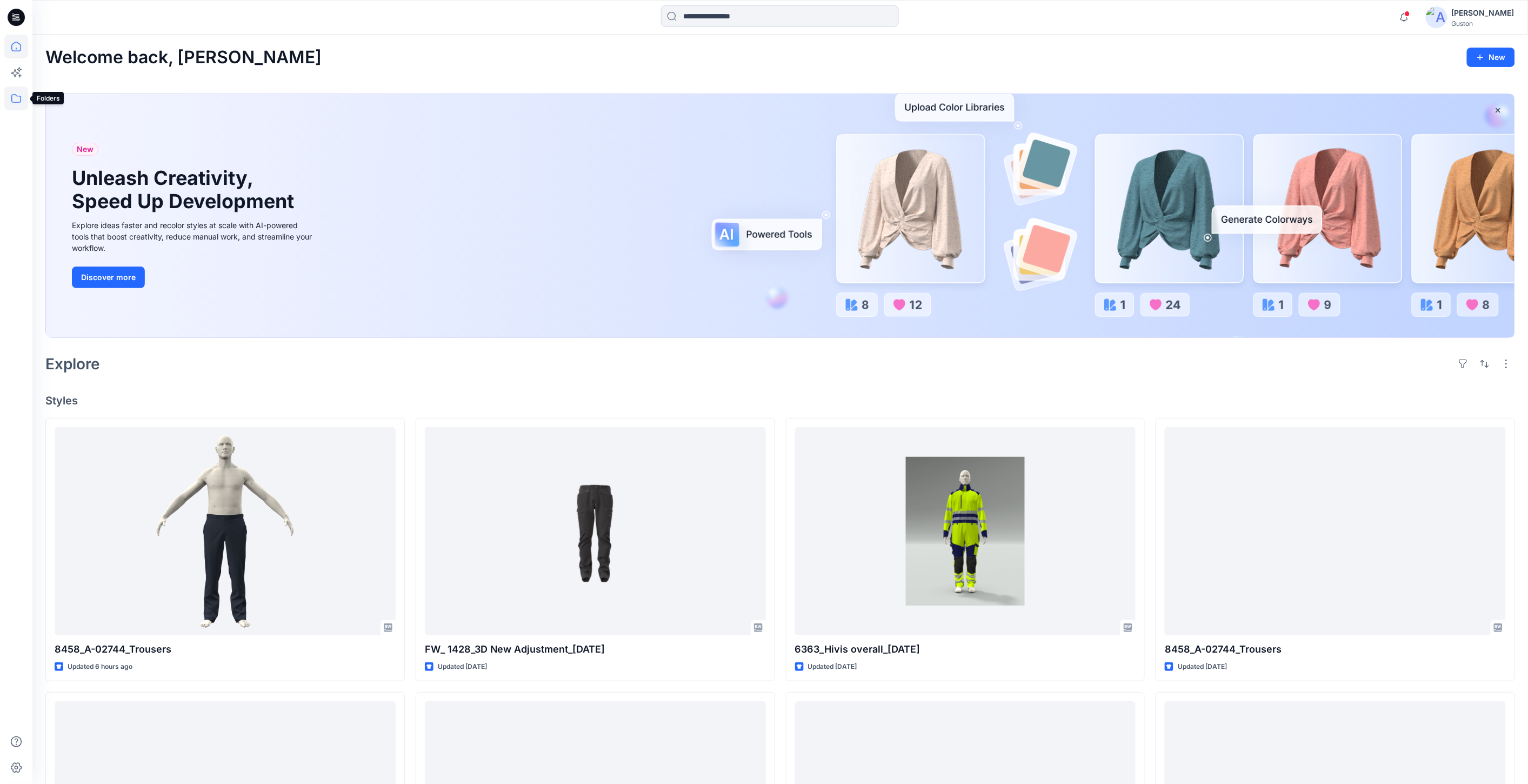
click at [15, 100] on icon at bounding box center [16, 99] width 24 height 24
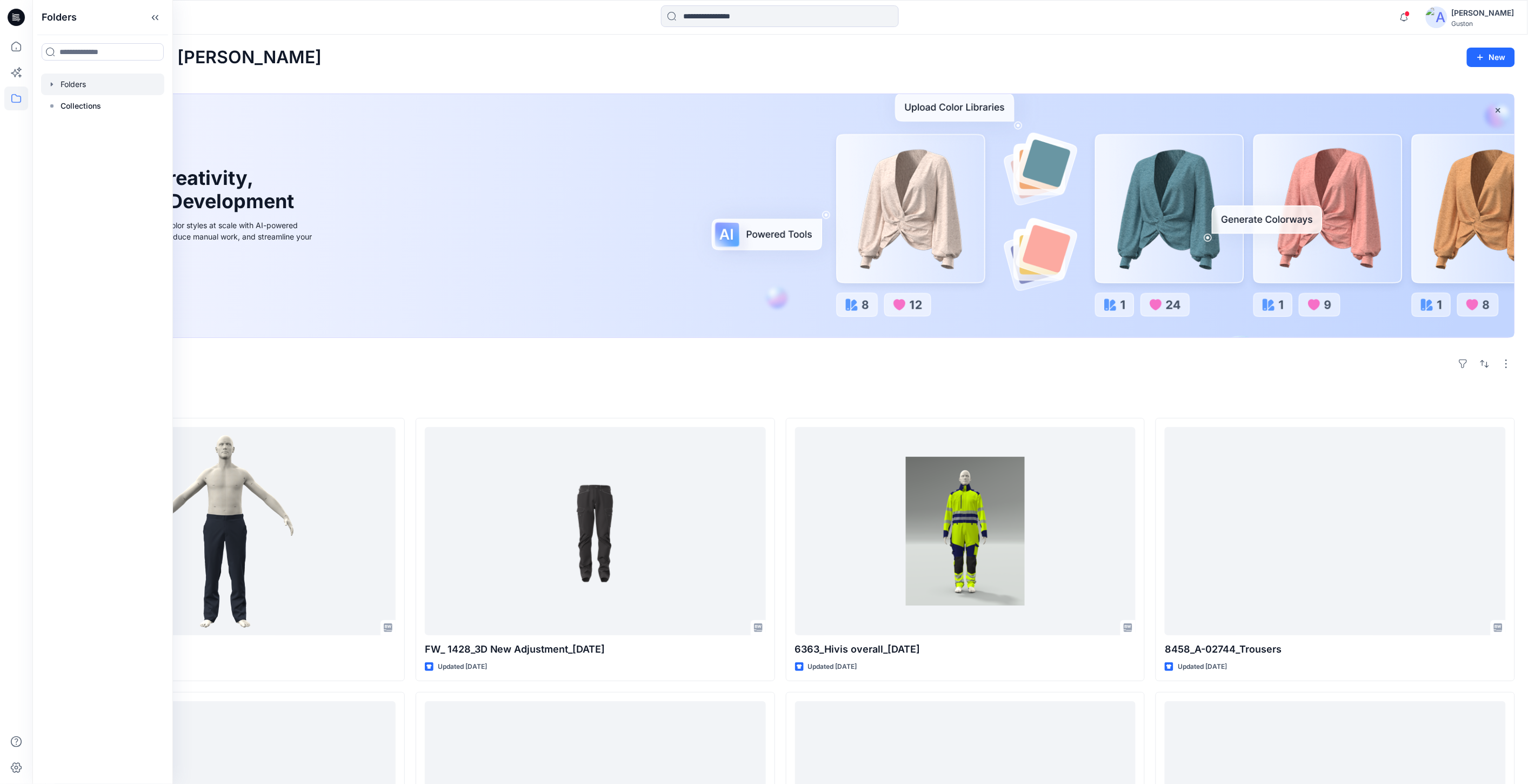
click at [82, 88] on div at bounding box center [103, 84] width 123 height 22
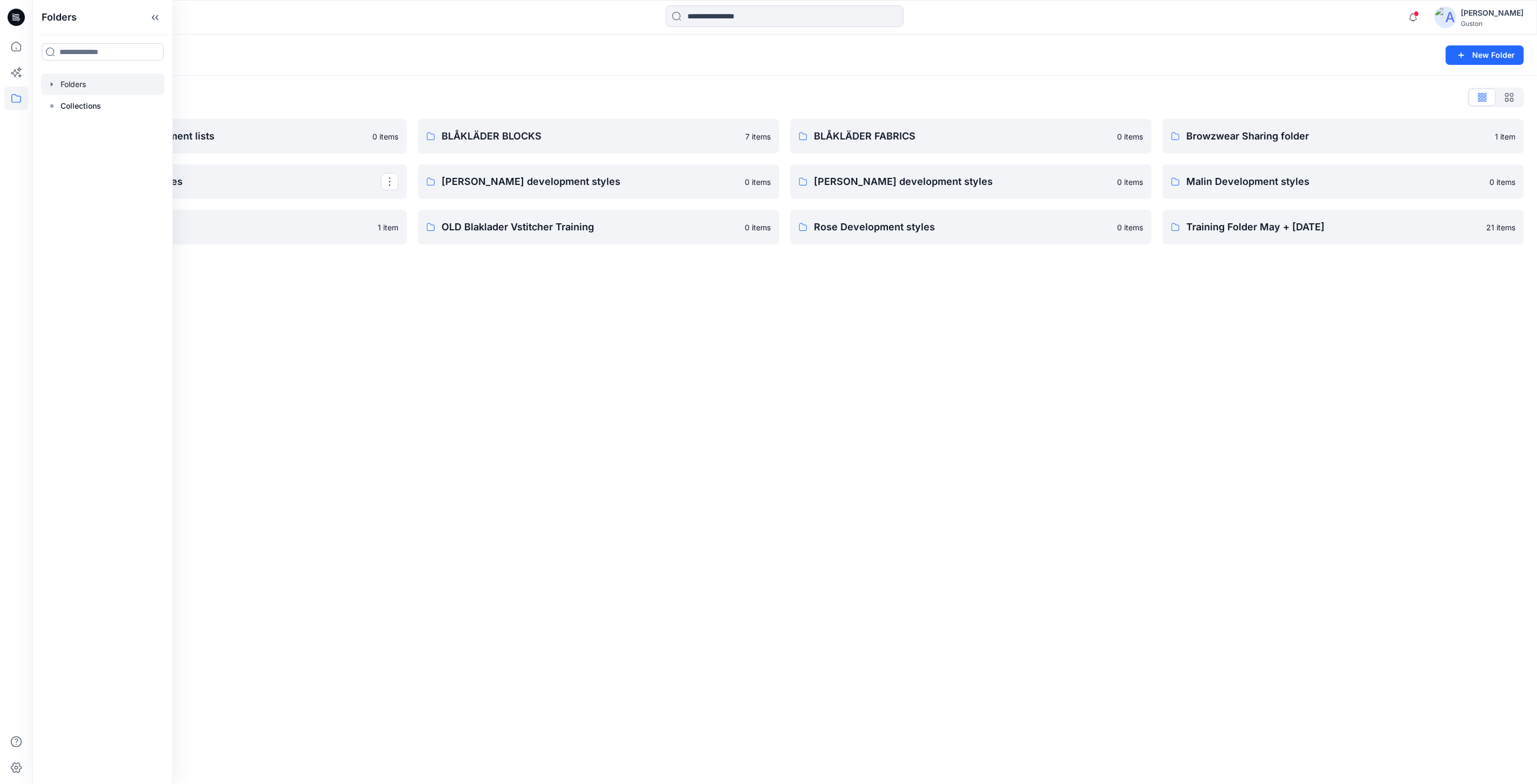
click at [550, 377] on div "Folders New Folder Folders List Avatars and measurement lists 0 items Elin deve…" at bounding box center [784, 409] width 1505 height 749
click at [1474, 13] on div "[PERSON_NAME]" at bounding box center [1492, 13] width 62 height 13
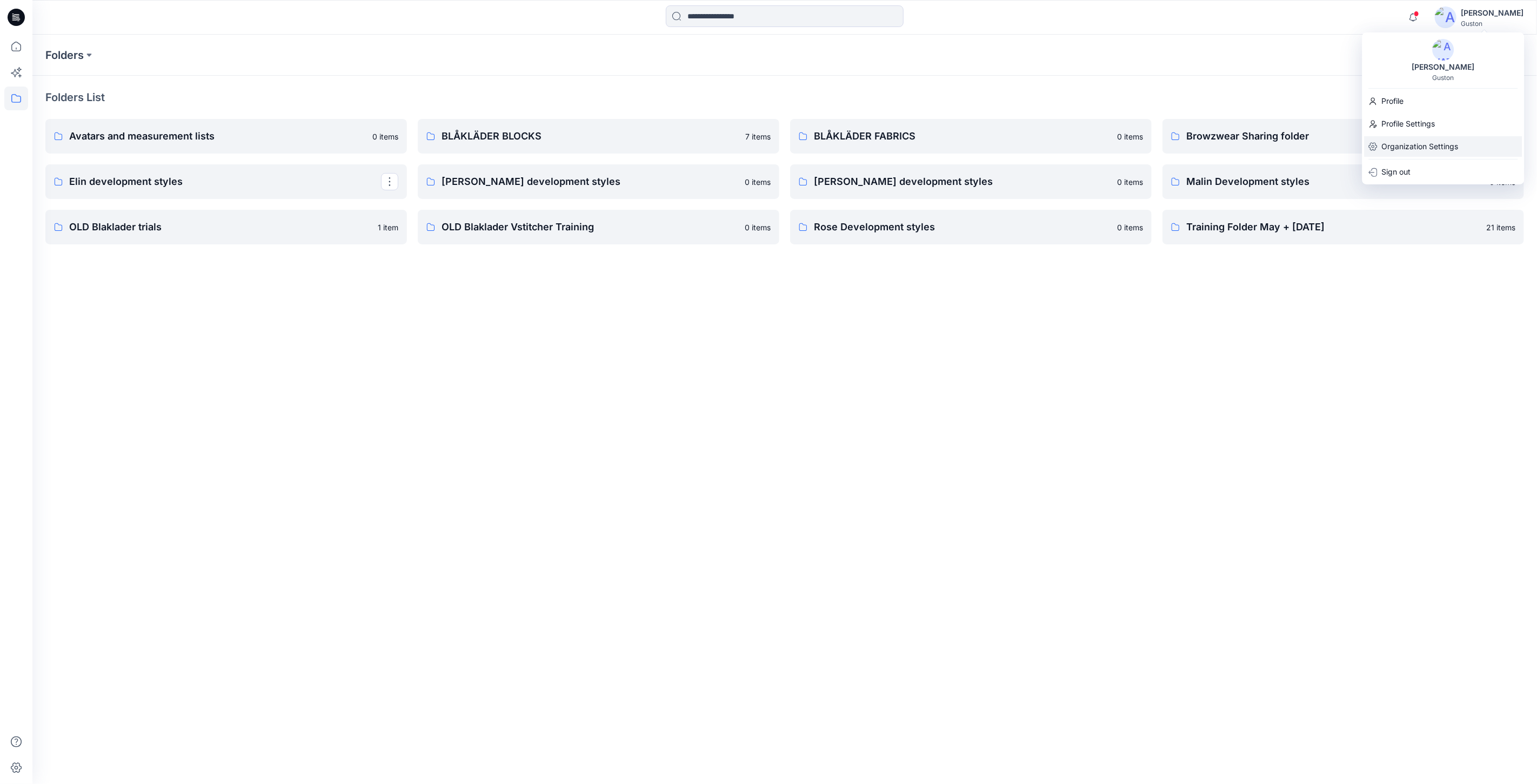
click at [1410, 144] on p "Organization Settings" at bounding box center [1420, 147] width 77 height 20
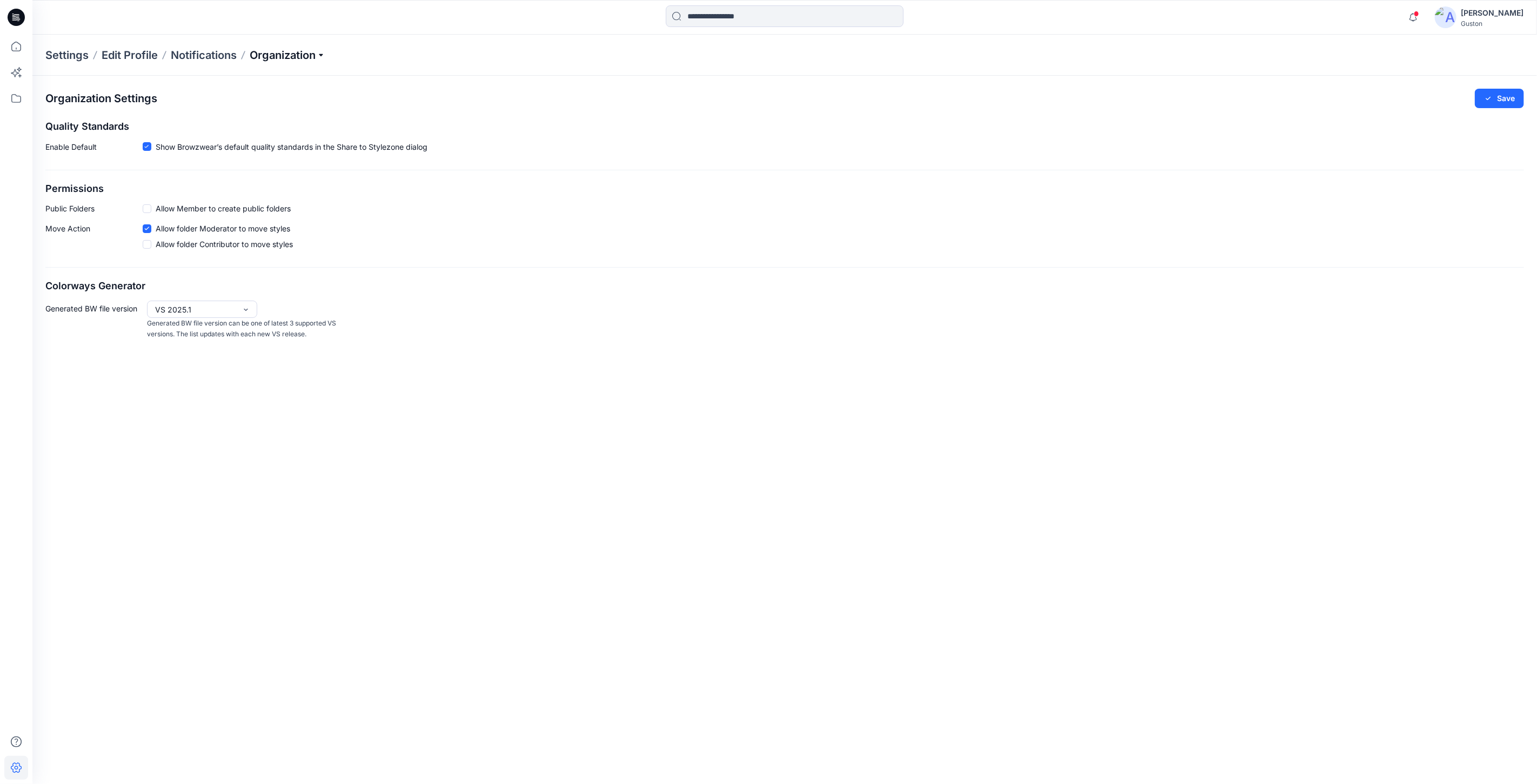
click at [320, 58] on p "Organization" at bounding box center [288, 55] width 76 height 15
click at [290, 191] on link "User Roles" at bounding box center [289, 188] width 158 height 22
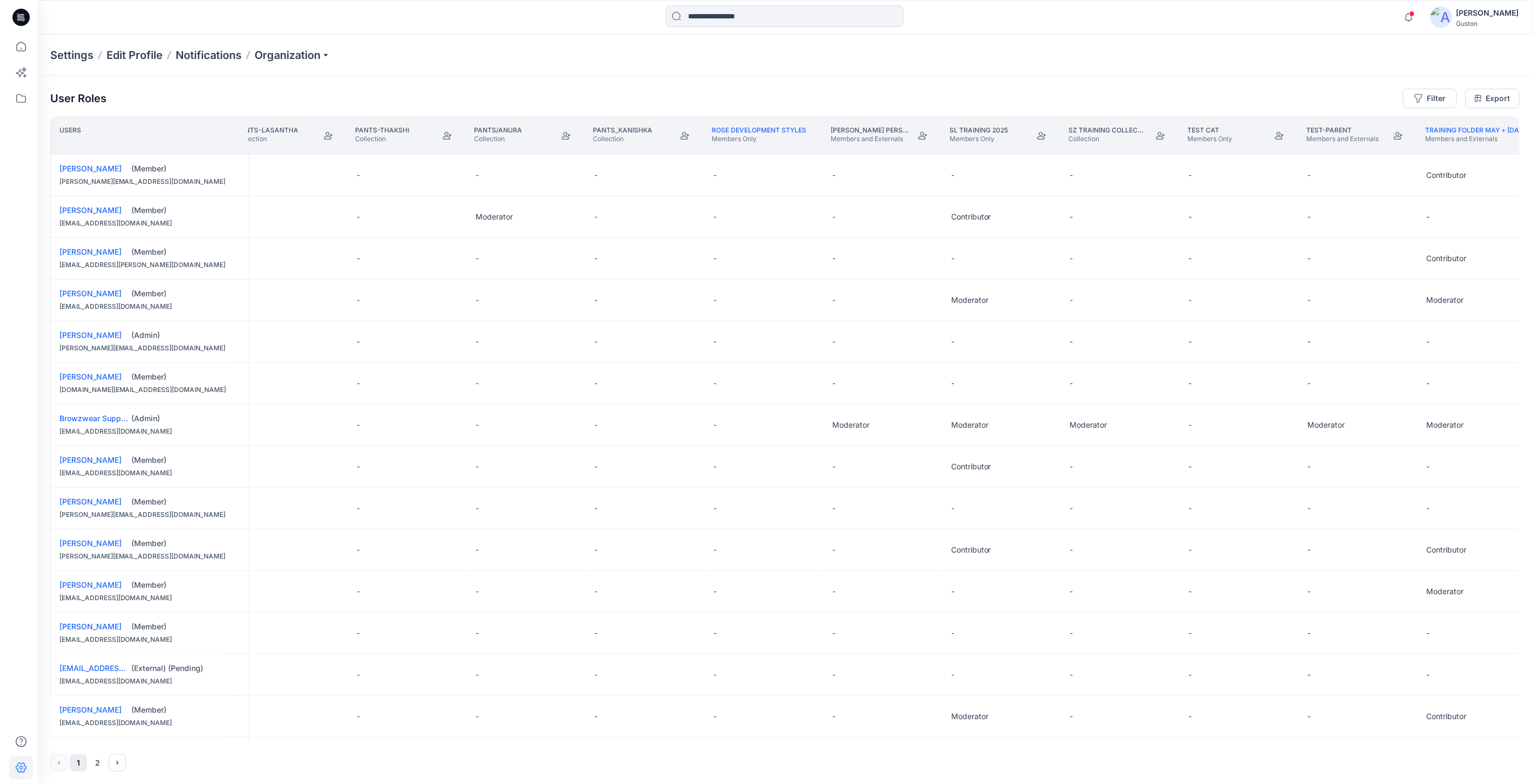
scroll to position [0, 3012]
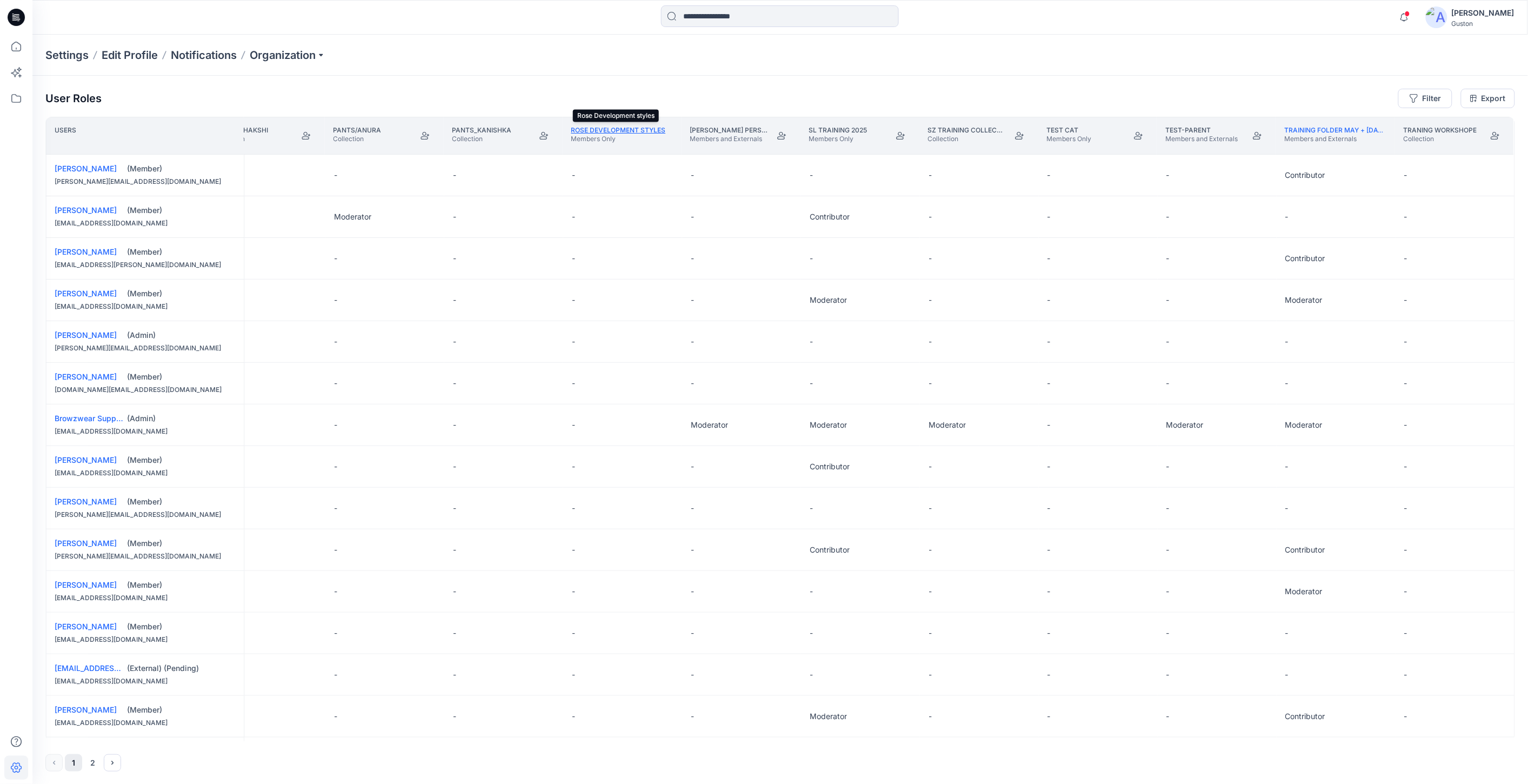
click at [597, 132] on link "Rose Development styles" at bounding box center [618, 130] width 94 height 8
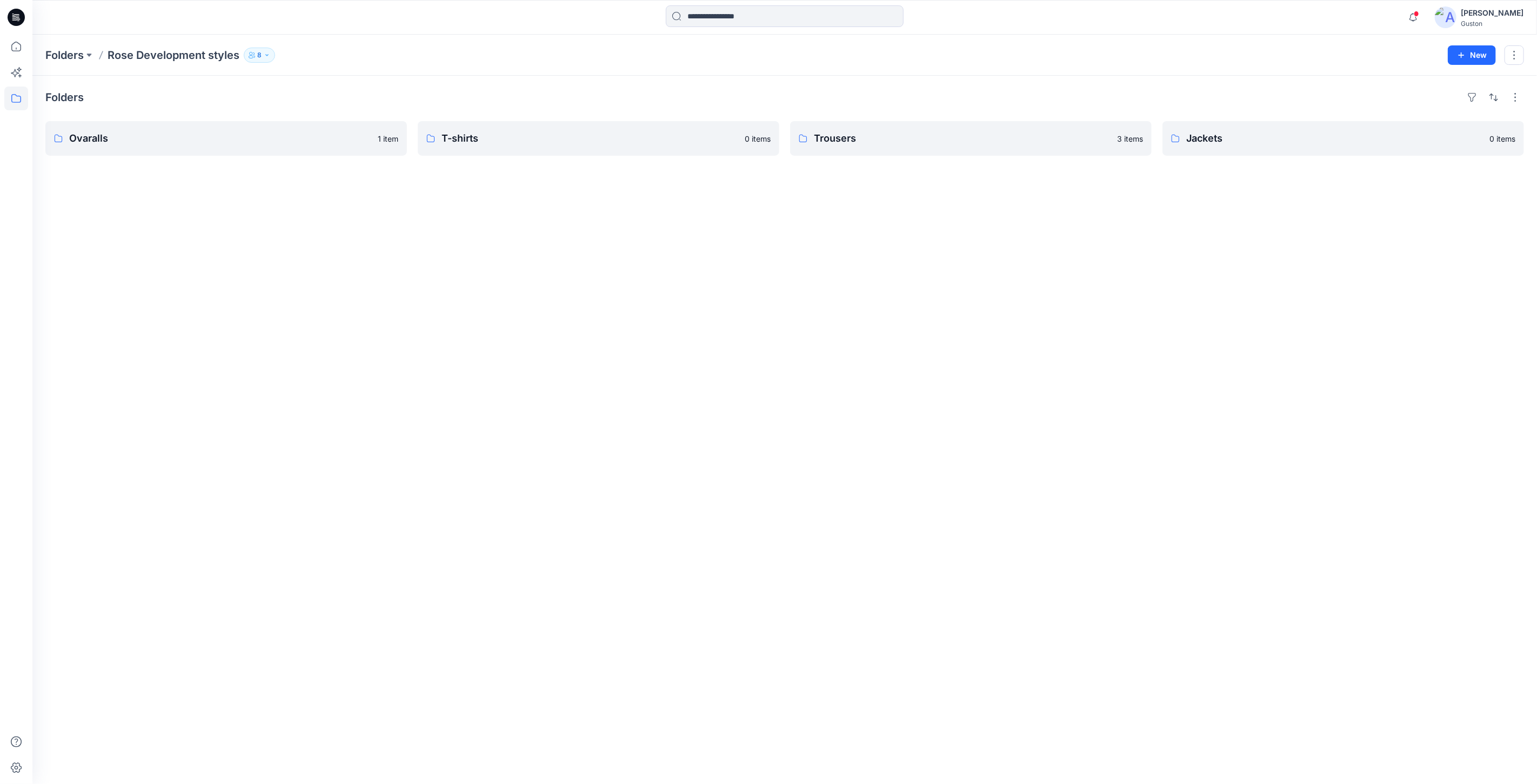
click at [267, 53] on icon "button" at bounding box center [267, 56] width 7 height 7
click at [388, 83] on icon "Manage Users" at bounding box center [389, 85] width 8 height 8
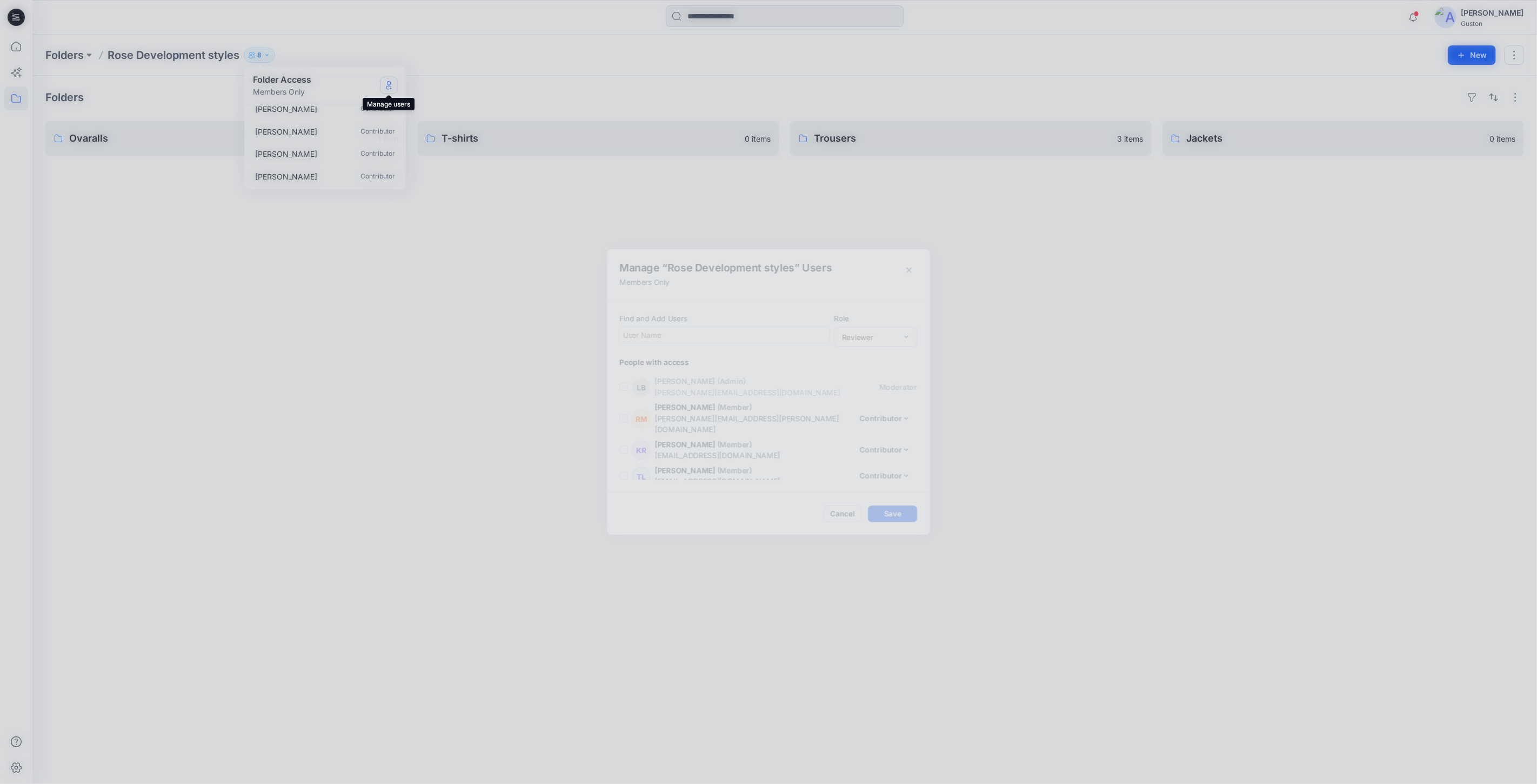
scroll to position [104, 0]
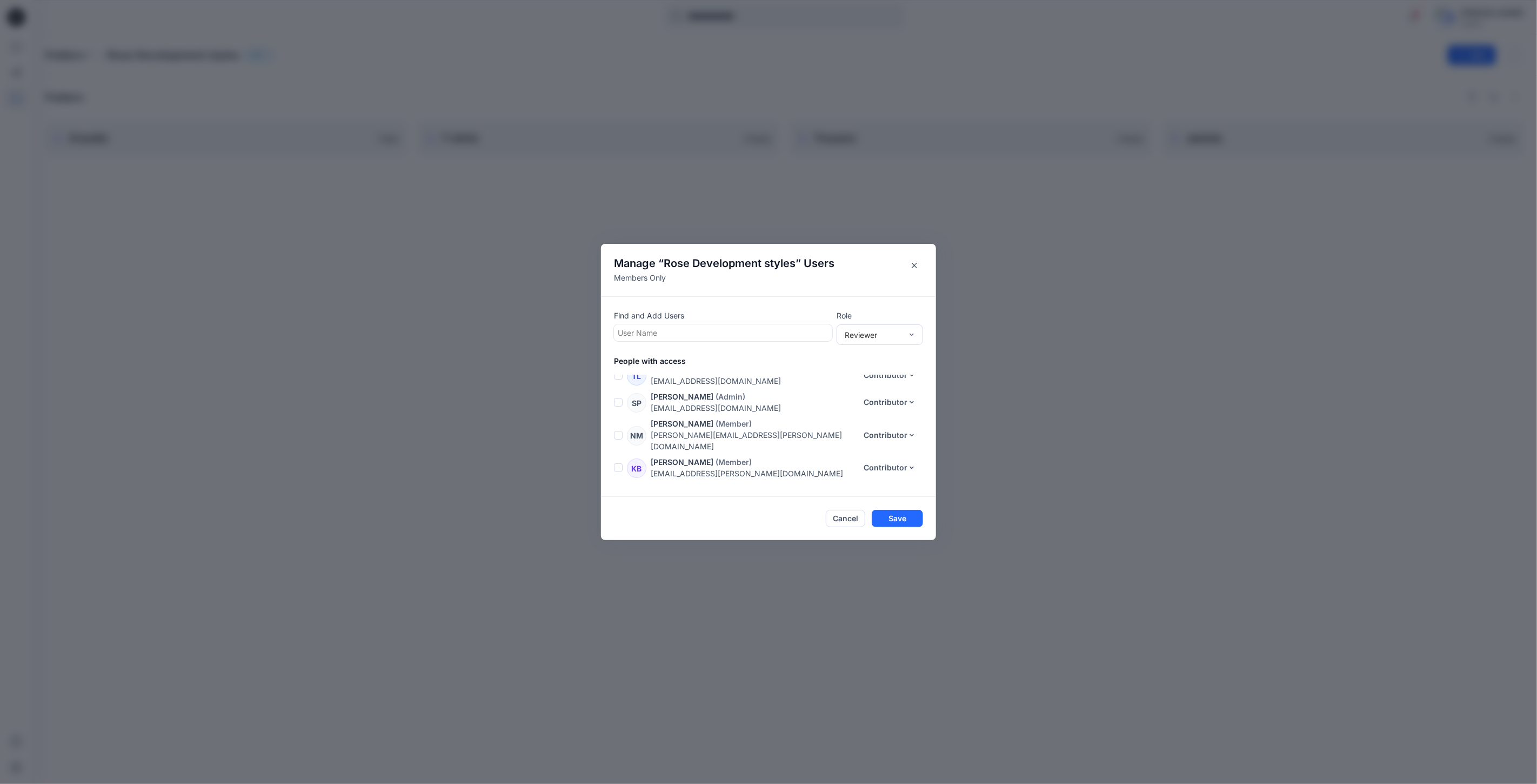
click at [779, 331] on div at bounding box center [723, 333] width 211 height 13
type input "***"
click at [743, 359] on div "NY [PERSON_NAME]" at bounding box center [723, 359] width 206 height 15
type input "***"
click at [717, 357] on div "[PERSON_NAME]" at bounding box center [723, 361] width 206 height 15
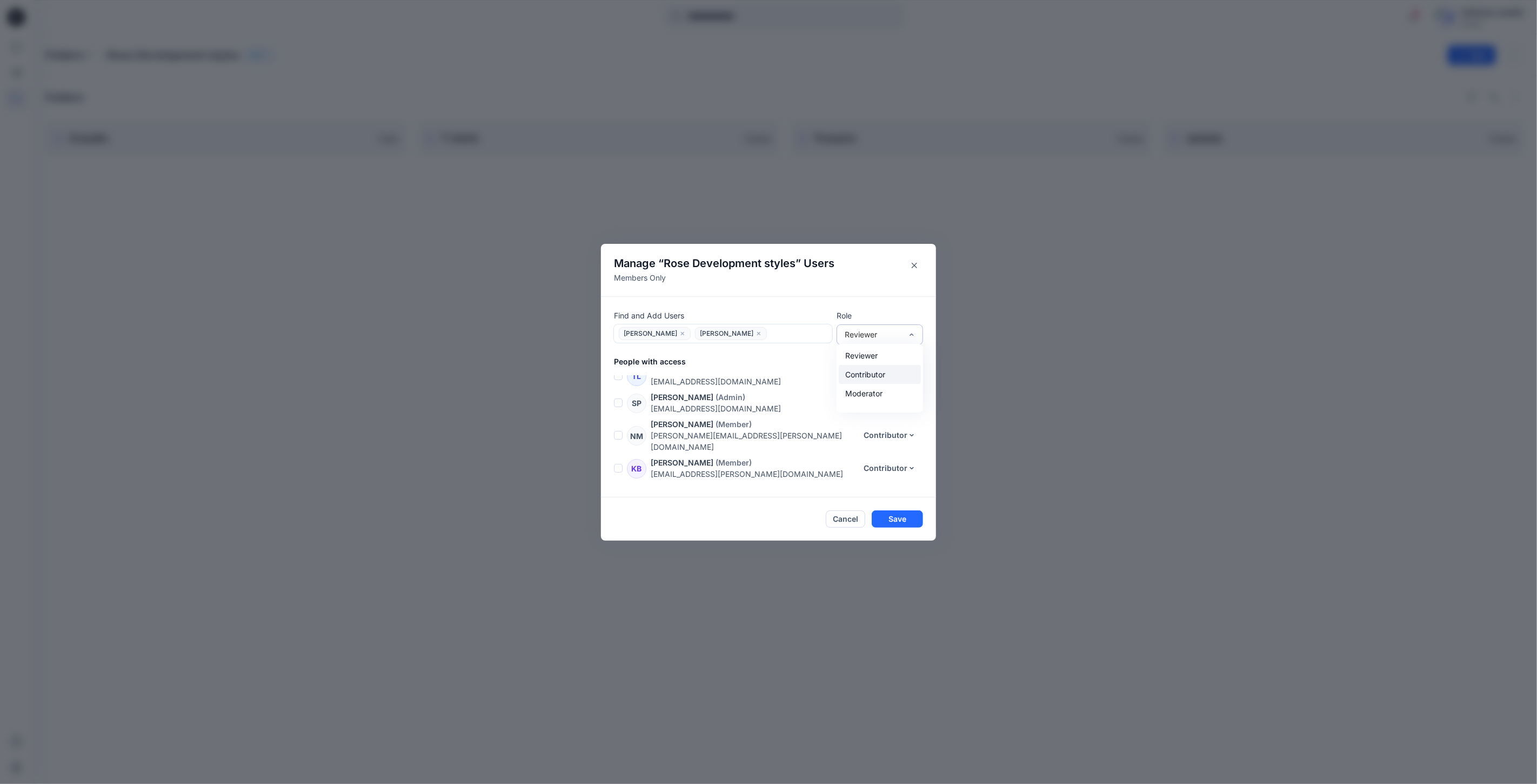
click at [883, 377] on div "Contributor" at bounding box center [879, 374] width 82 height 19
click at [896, 518] on button "Save" at bounding box center [897, 518] width 51 height 18
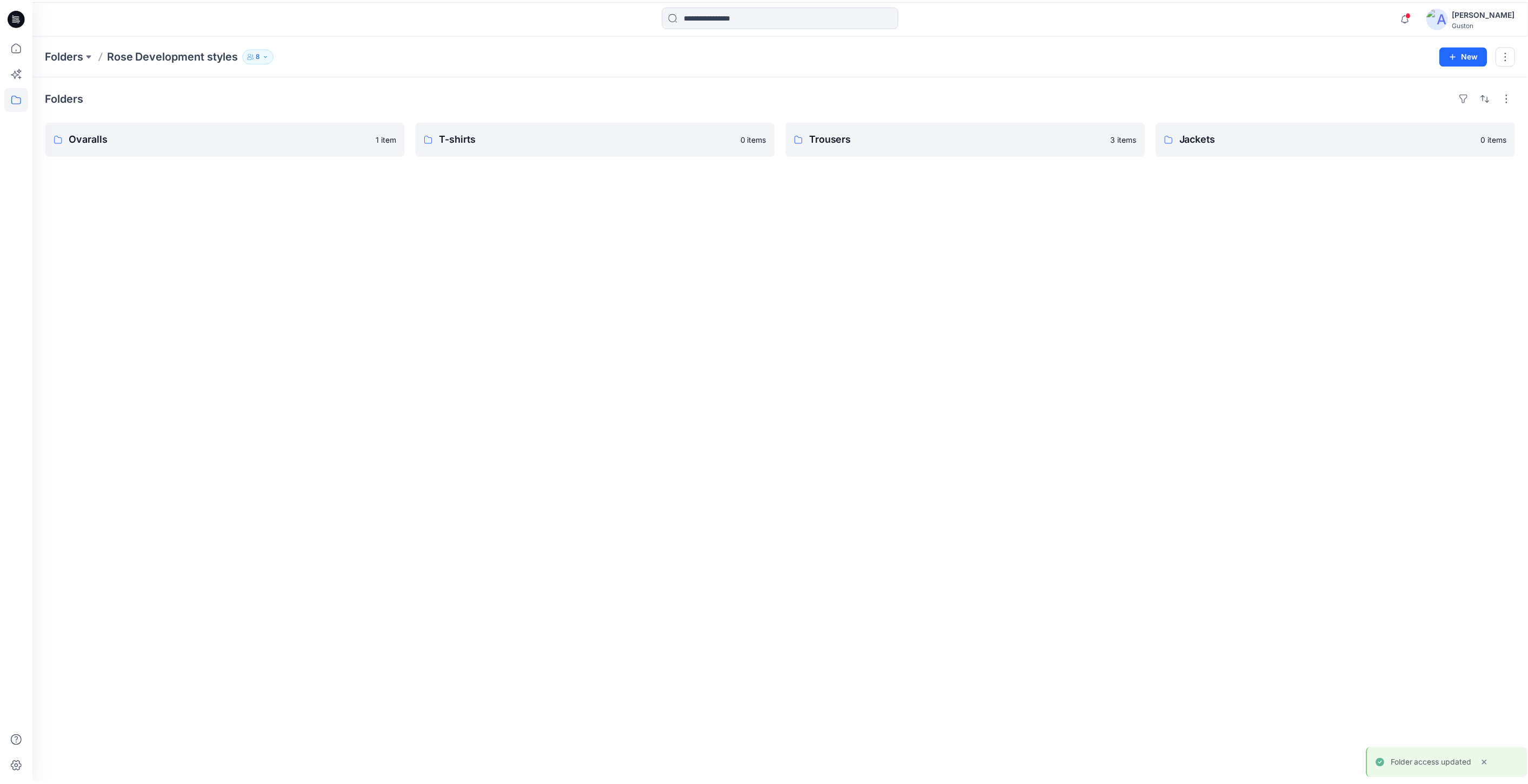
scroll to position [145, 0]
click at [13, 98] on icon at bounding box center [16, 99] width 24 height 24
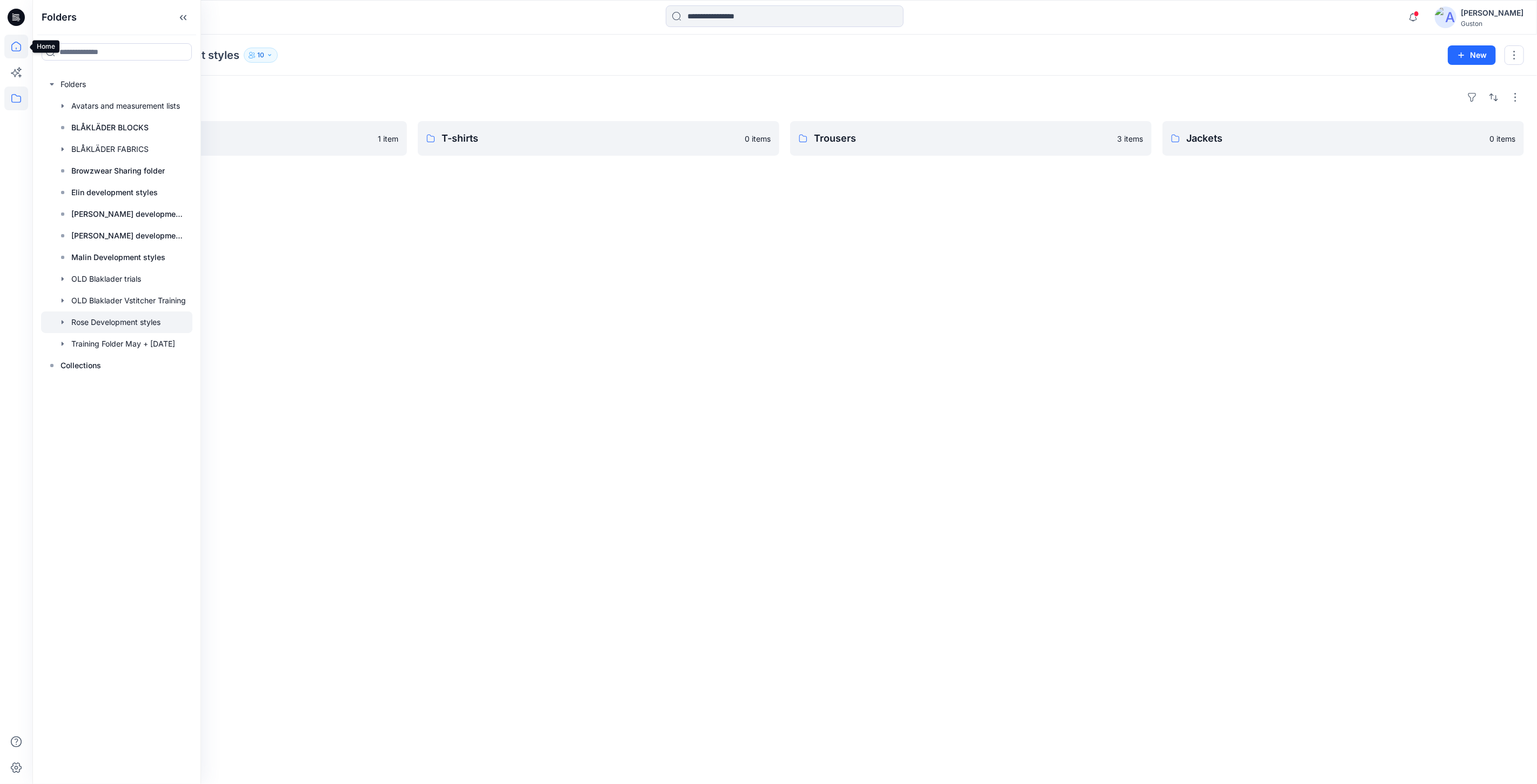
click at [13, 46] on icon at bounding box center [16, 46] width 24 height 24
